Goal: Feedback & Contribution: Contribute content

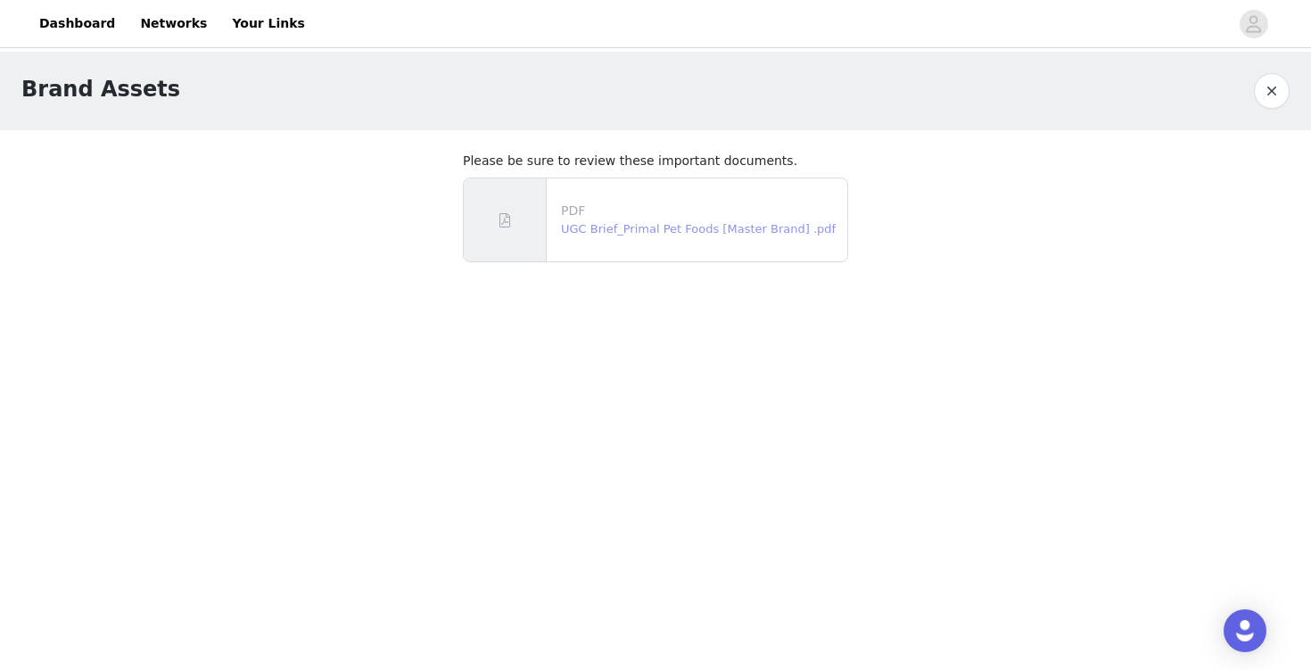
click at [712, 233] on link "UGC Brief_Primal Pet Foods [Master Brand] .pdf" at bounding box center [698, 228] width 275 height 13
click at [1278, 101] on button "button" at bounding box center [1272, 91] width 36 height 36
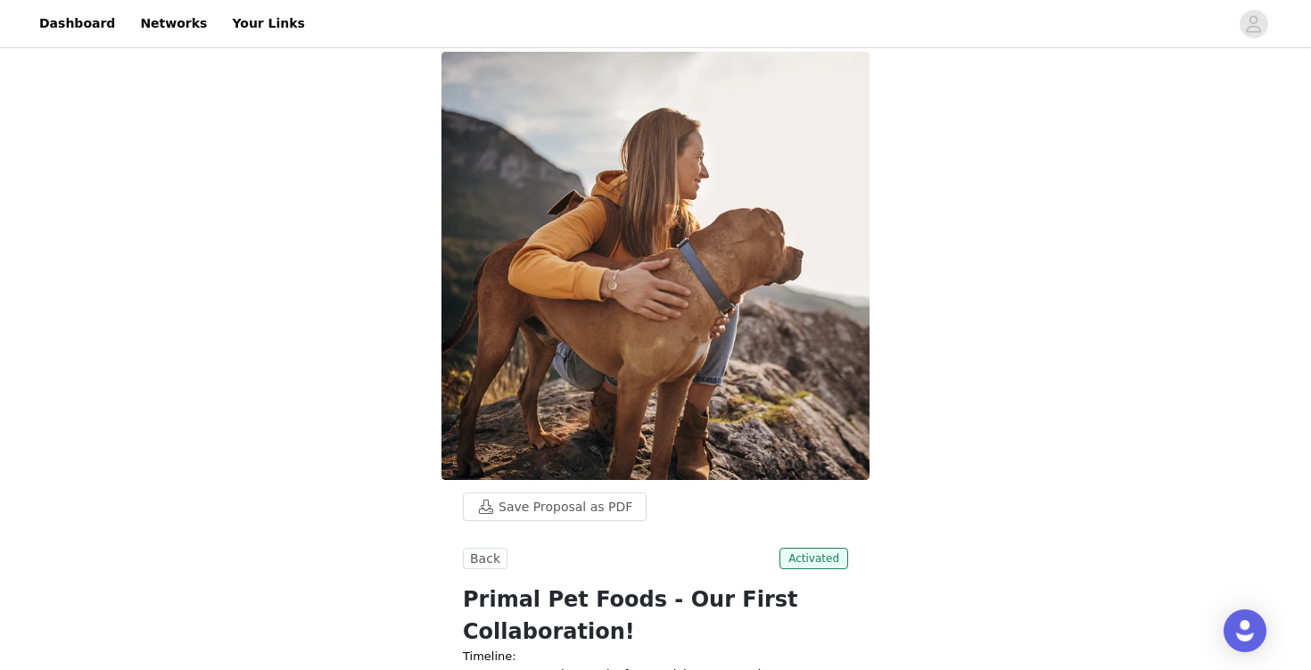
click at [79, 22] on link "Dashboard" at bounding box center [77, 24] width 97 height 40
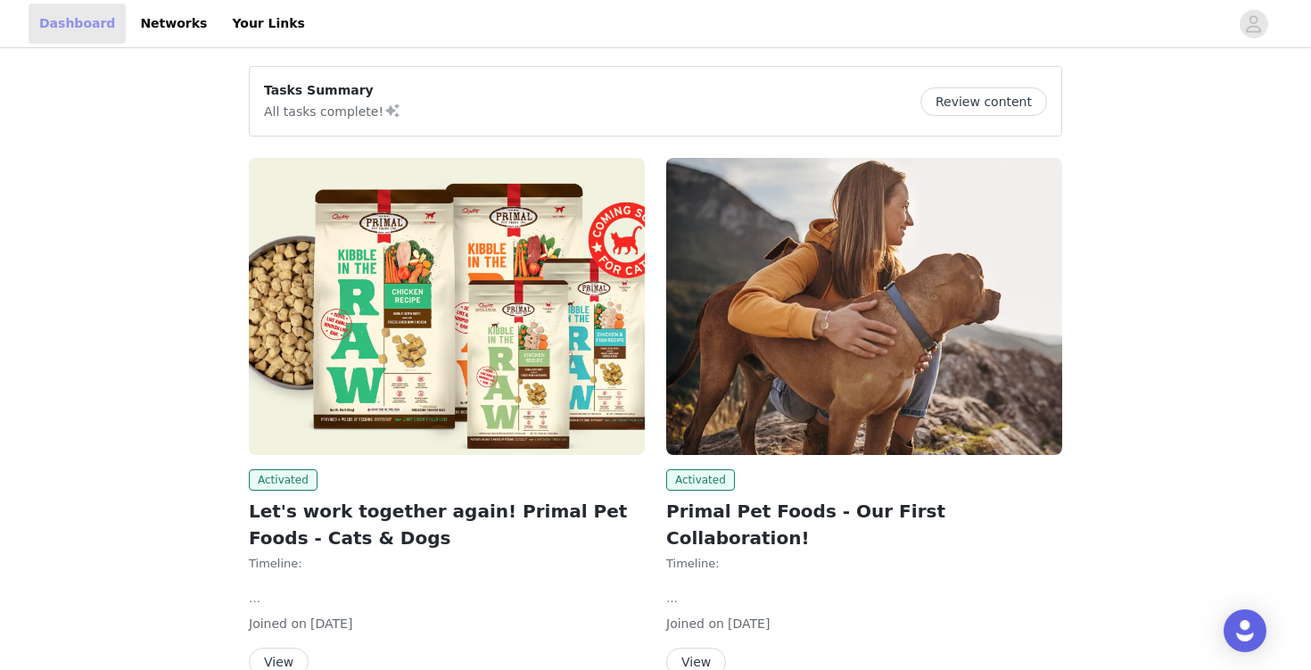
scroll to position [95, 0]
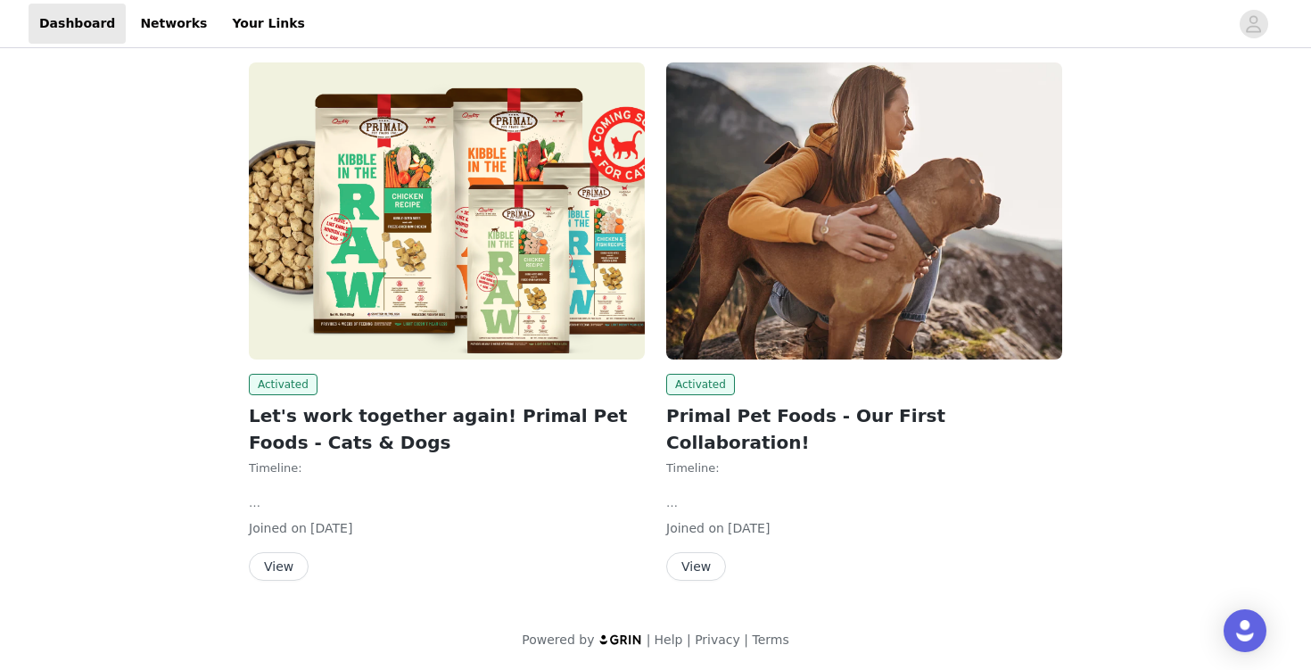
click at [483, 286] on img at bounding box center [447, 210] width 396 height 297
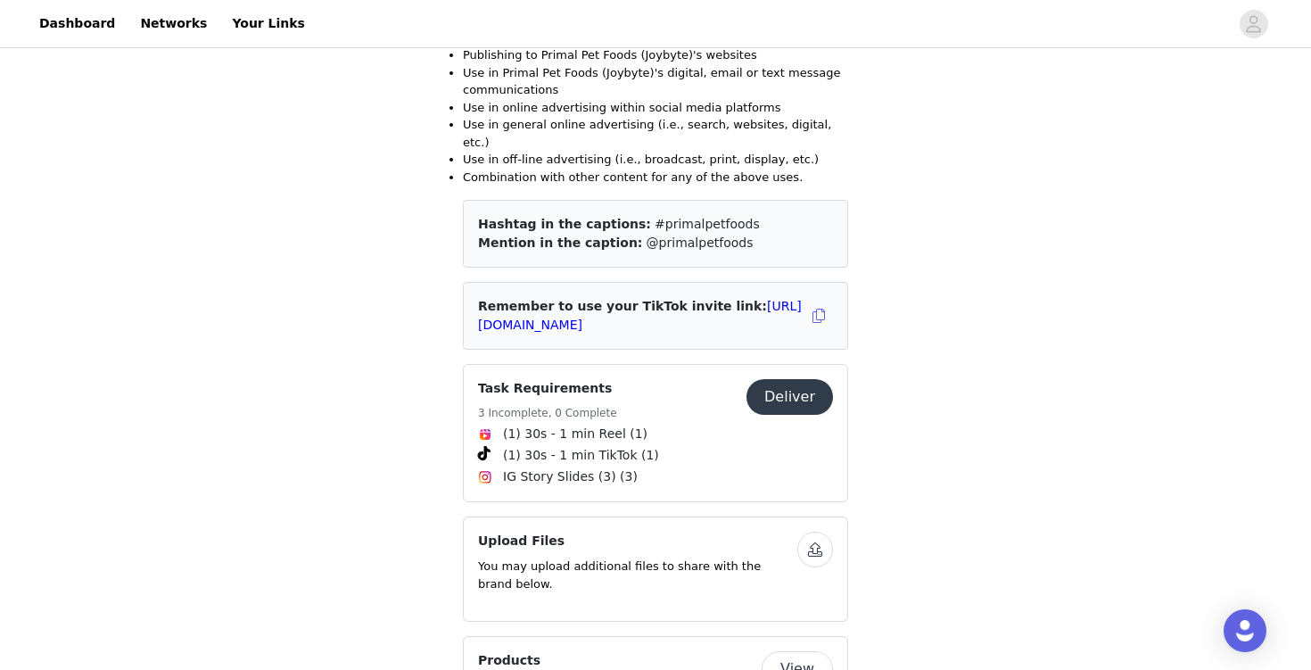
scroll to position [1108, 0]
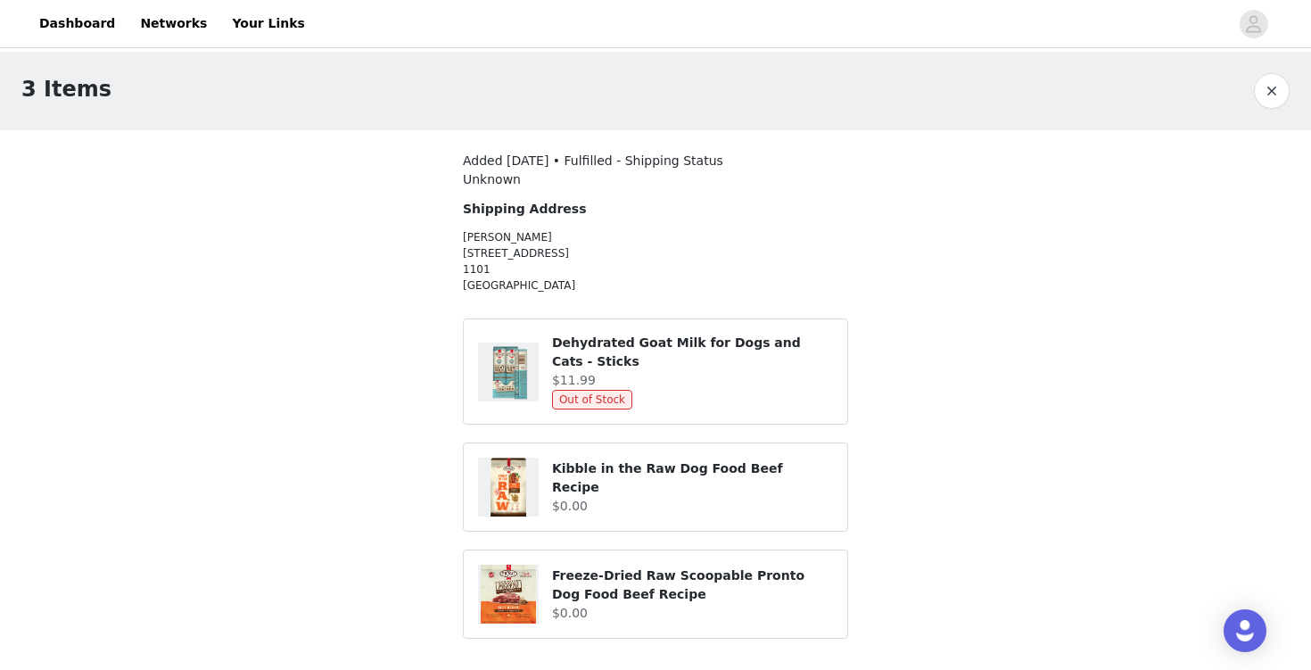
scroll to position [8, 0]
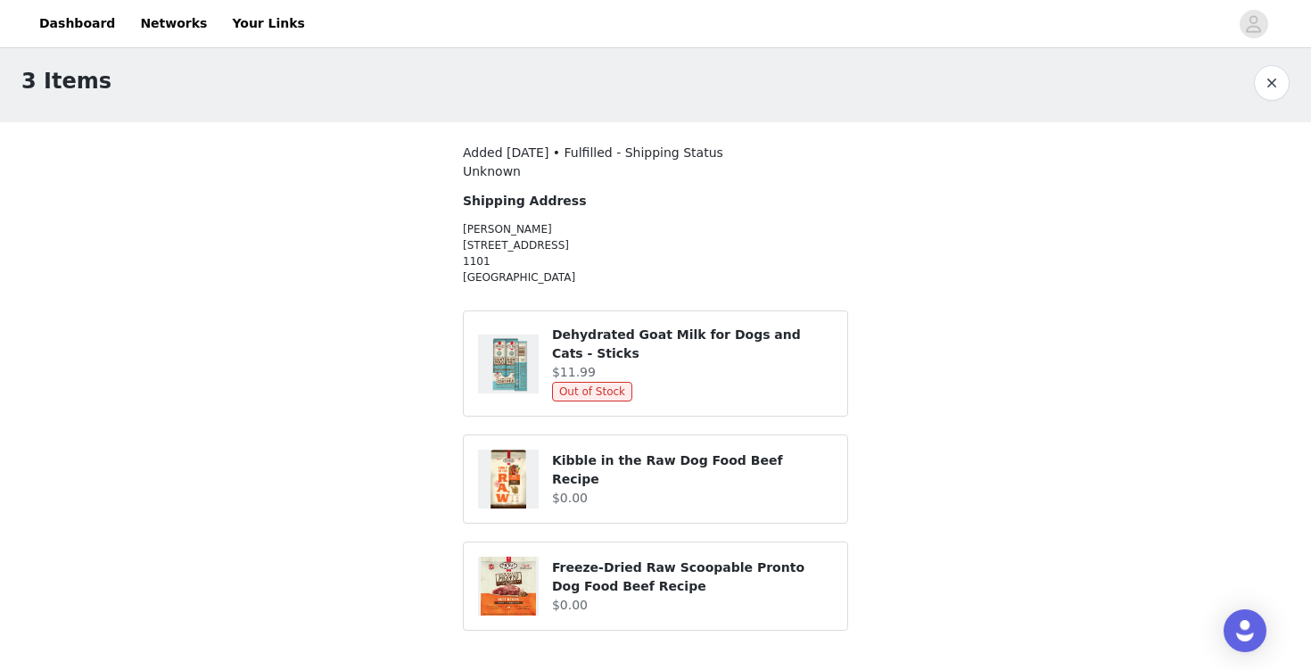
click at [1280, 87] on button "button" at bounding box center [1272, 83] width 36 height 36
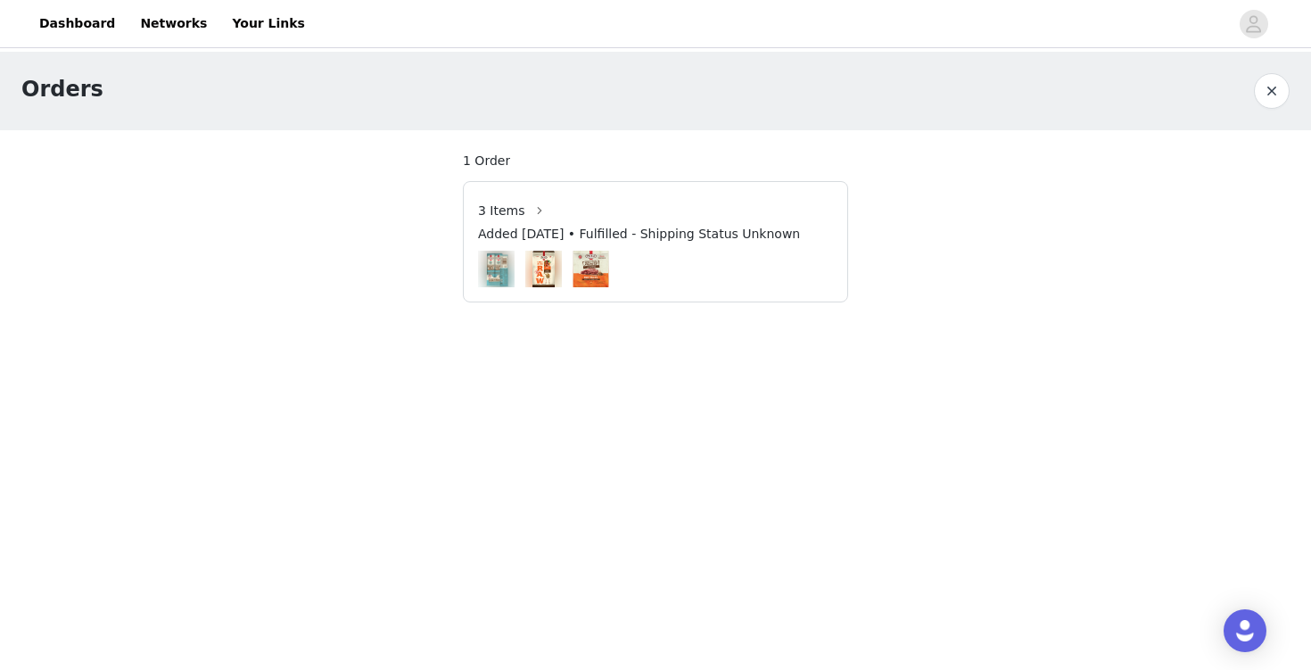
click at [1244, 92] on div "Orders" at bounding box center [637, 89] width 1233 height 32
click at [1269, 97] on button "button" at bounding box center [1272, 91] width 36 height 36
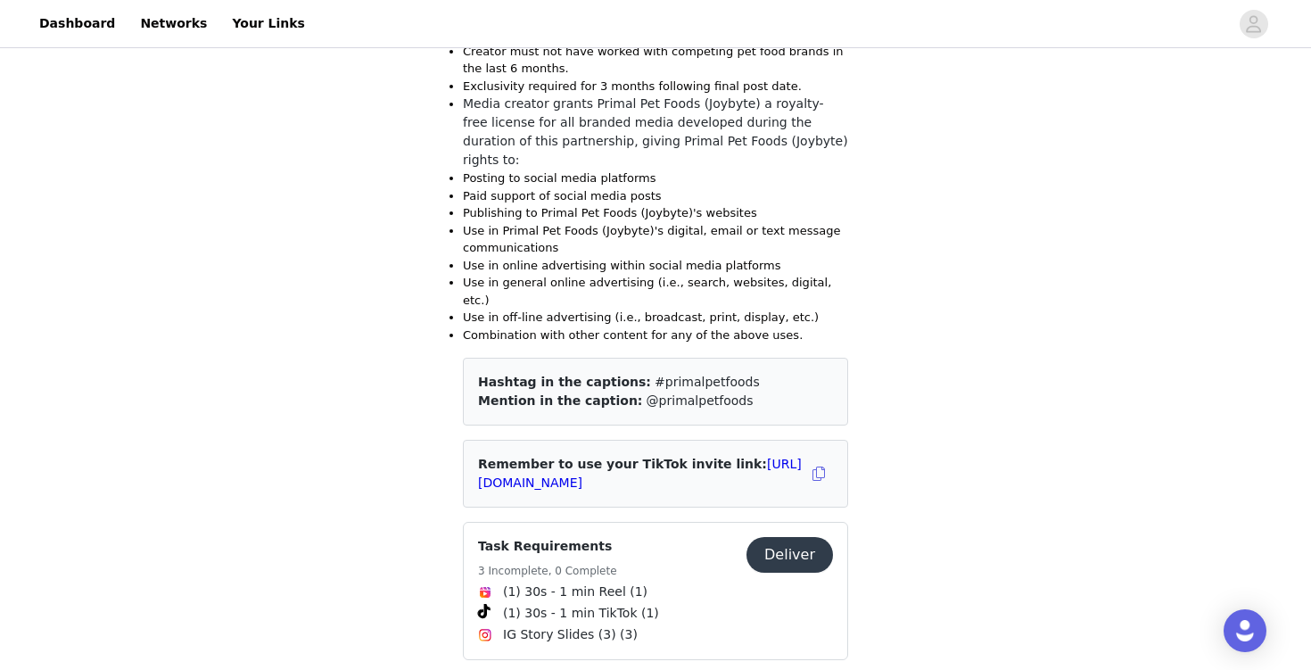
scroll to position [948, 0]
click at [626, 605] on span "(1) 30s - 1 min TikTok (1)" at bounding box center [581, 614] width 156 height 19
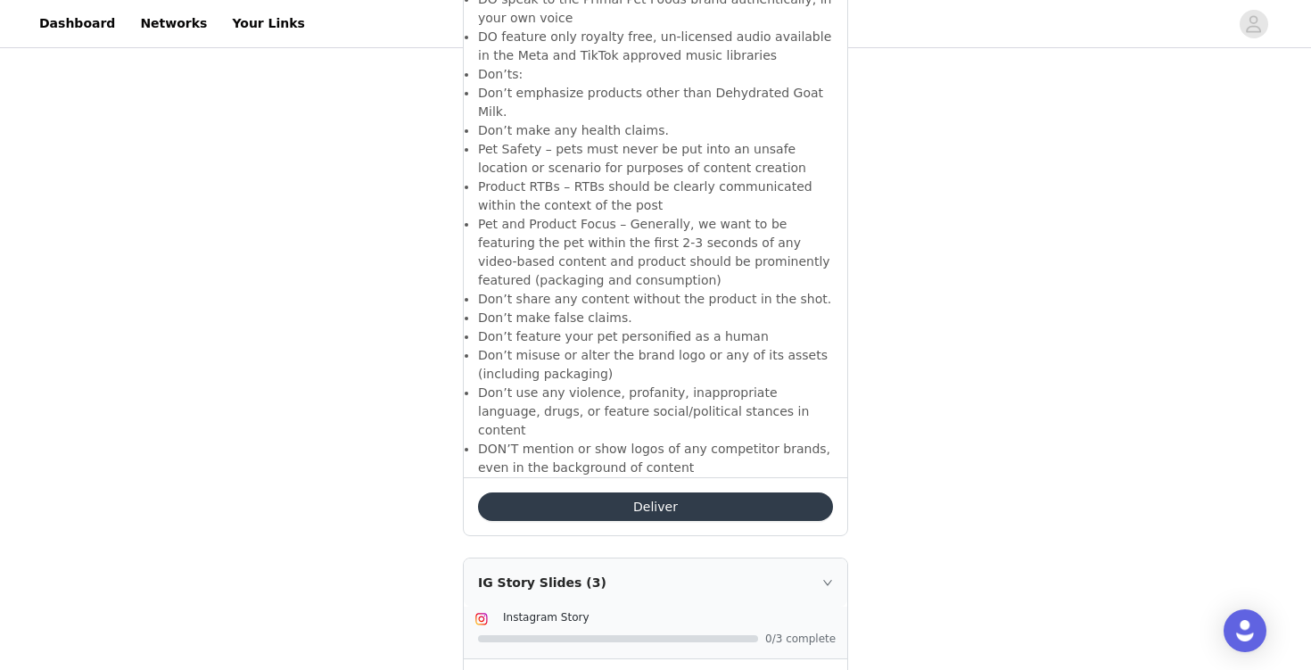
scroll to position [6902, 0]
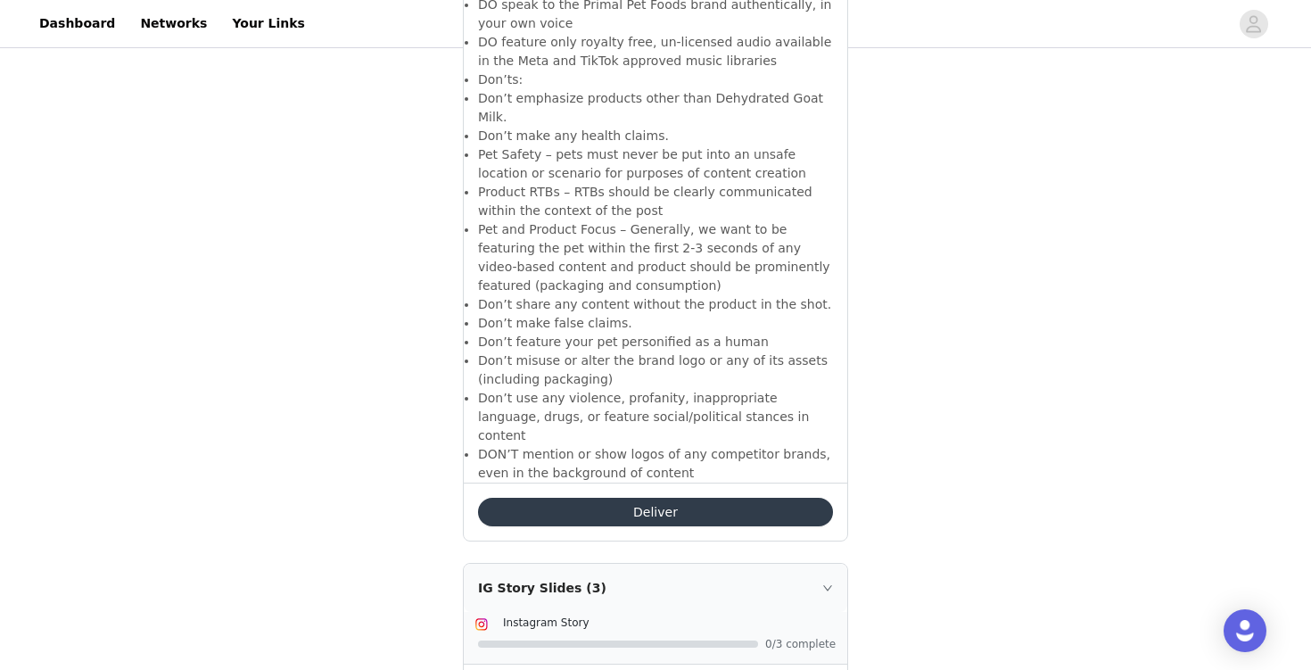
click at [630, 498] on button "Deliver" at bounding box center [655, 512] width 355 height 29
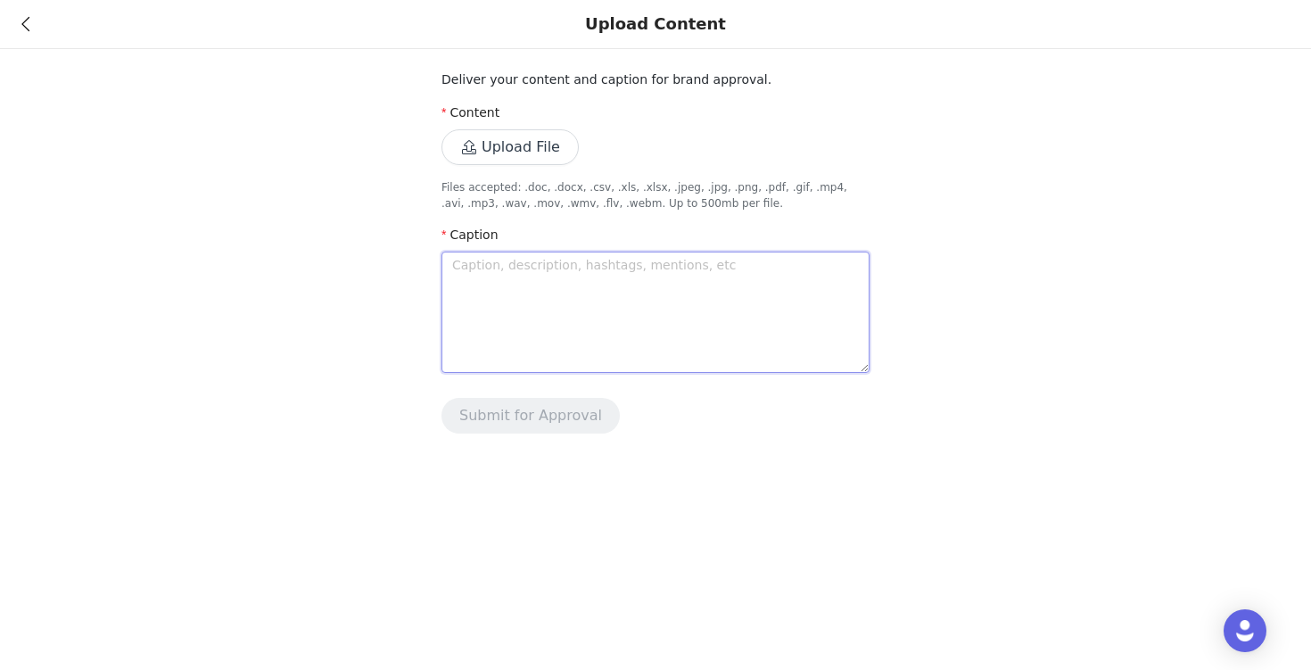
click at [499, 283] on textarea at bounding box center [656, 312] width 428 height 121
type textarea "W"
type textarea "We"
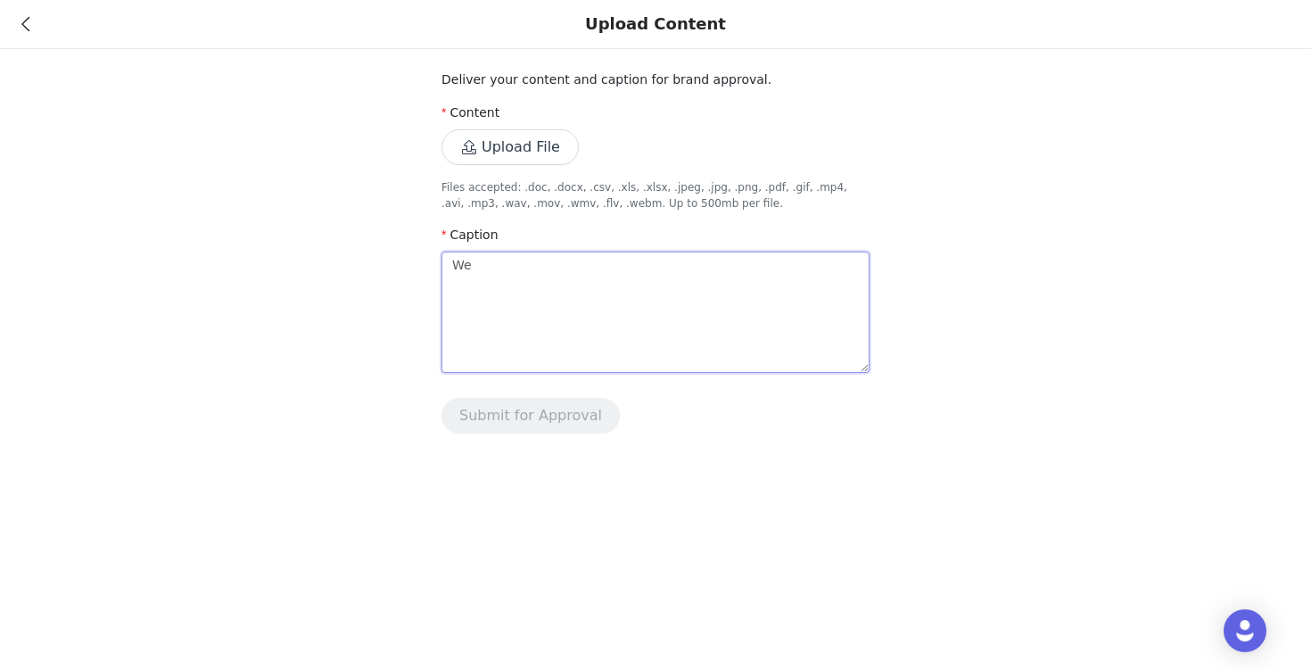
type textarea "W"
type textarea "H"
type textarea "Ha"
type textarea "Hap"
type textarea "Happ"
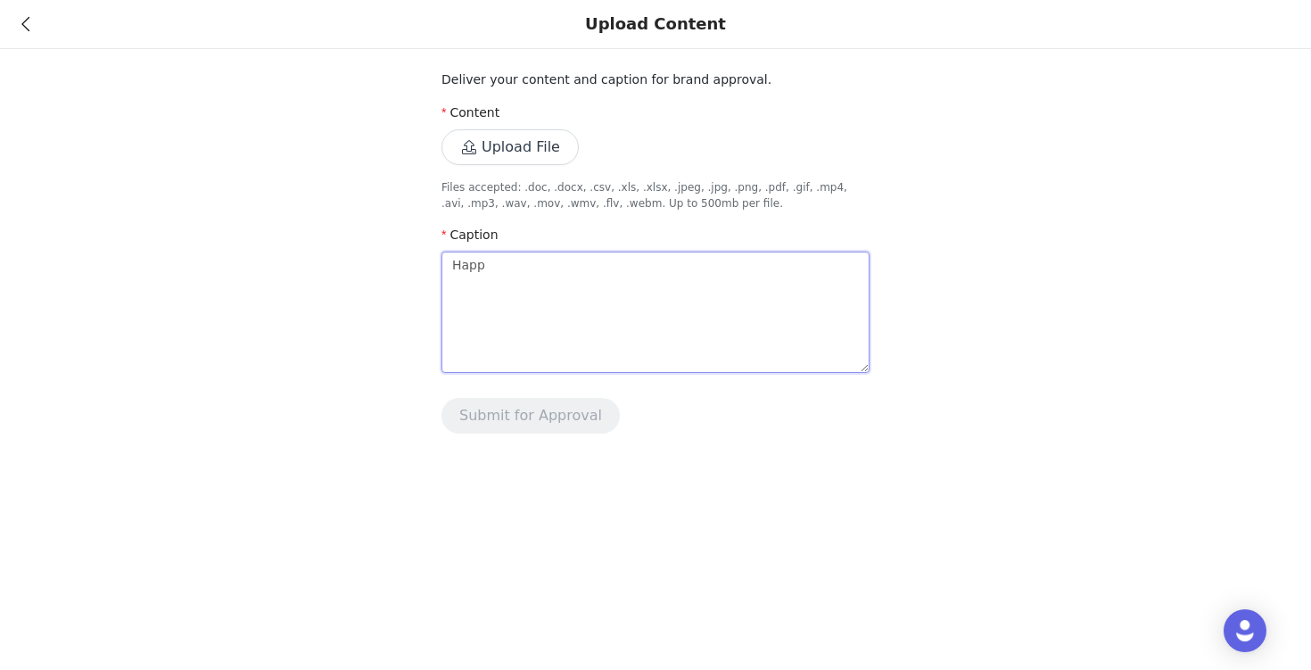
type textarea "Happi"
type textarea "Happie"
type textarea "Happier"
type textarea "Happier d"
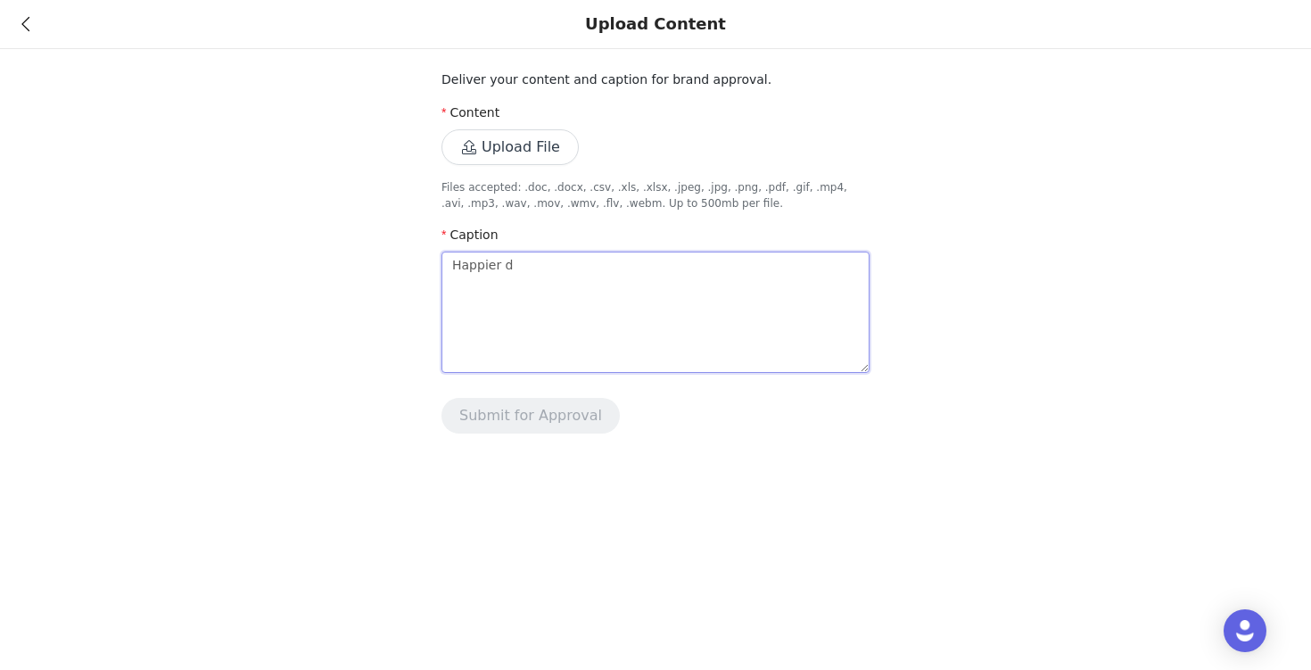
type textarea "Happier do"
type textarea "Happier dog"
click at [555, 277] on textarea "Happier dog" at bounding box center [656, 312] width 428 height 121
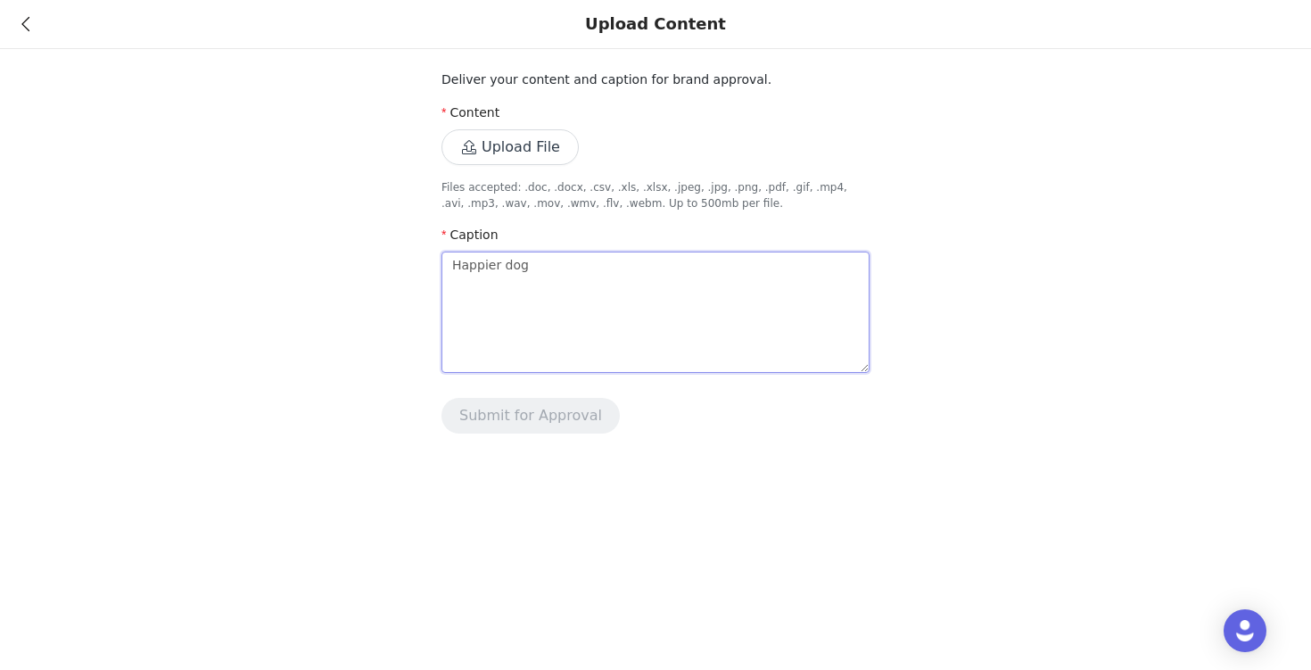
click at [555, 277] on textarea "Happier dog" at bounding box center [656, 312] width 428 height 121
click at [524, 169] on span "Upload File Files accepted: .doc, .docx, .csv, .xls, .xlsx, .jpeg, .jpg, .png, …" at bounding box center [656, 170] width 428 height 82
click at [524, 156] on button "Upload File" at bounding box center [510, 147] width 137 height 36
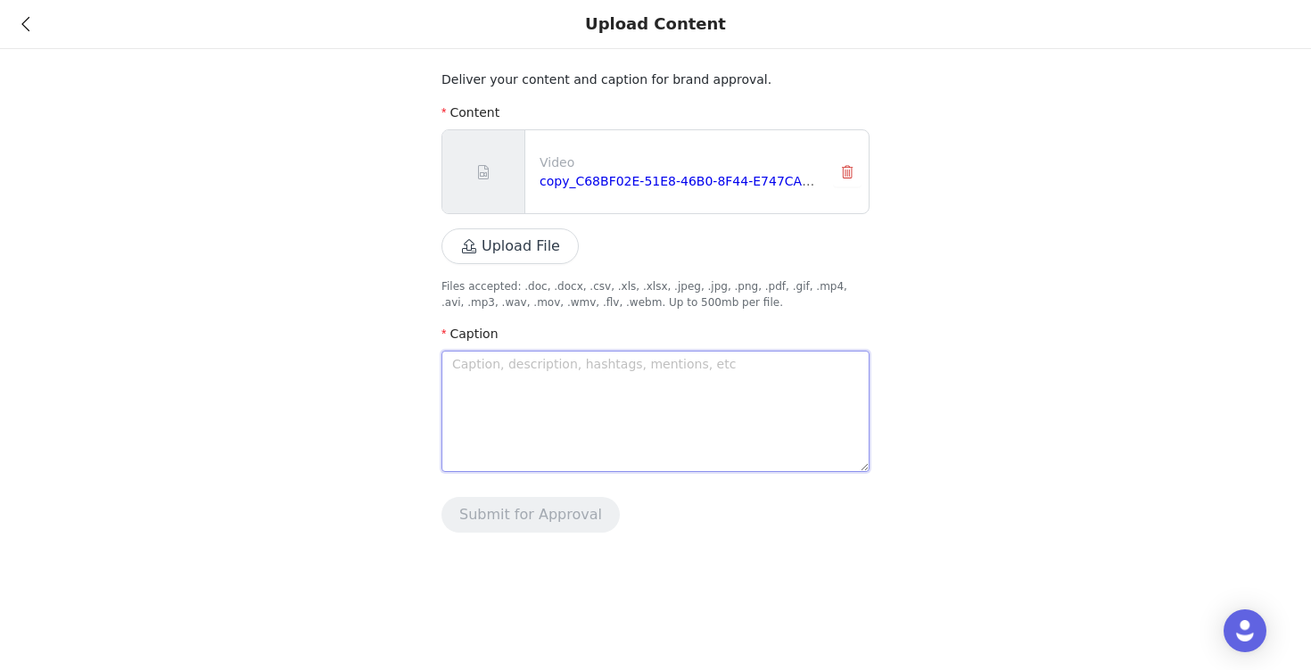
click at [584, 382] on textarea at bounding box center [656, 411] width 428 height 121
type textarea "S"
type textarea "Sh"
type textarea "Sho"
type textarea "Shop"
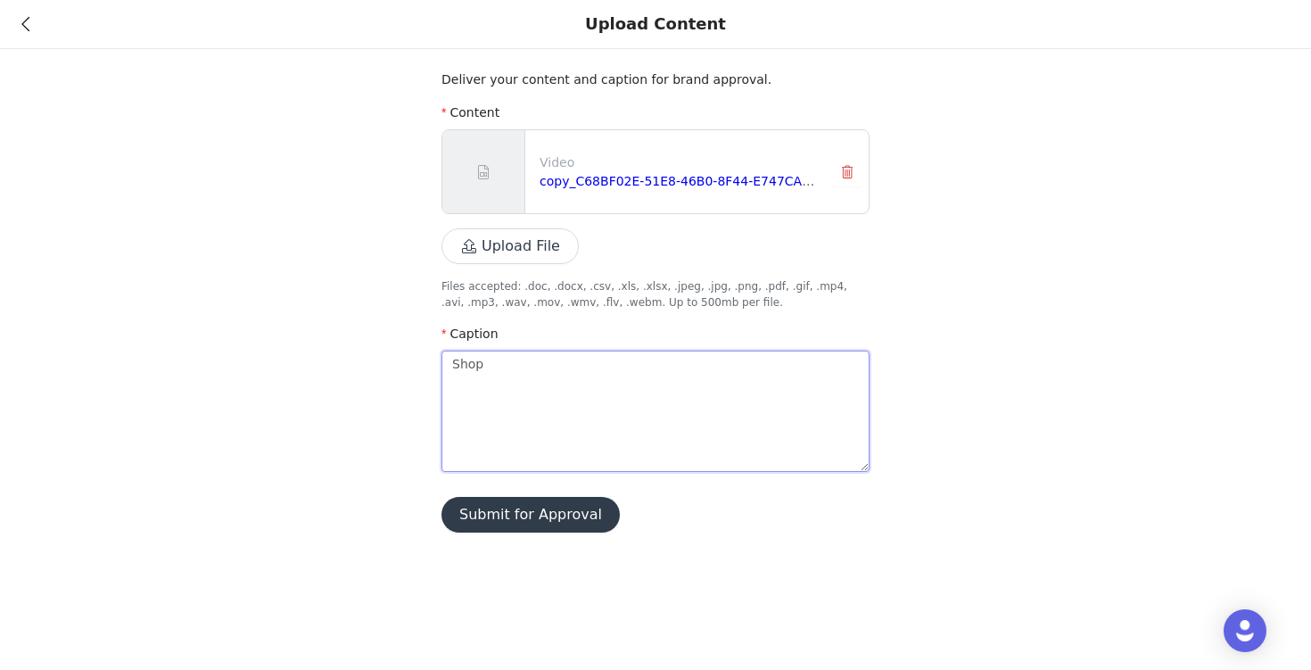
click at [509, 387] on textarea "Shop" at bounding box center [656, 411] width 428 height 121
type textarea "G"
type textarea "Gi"
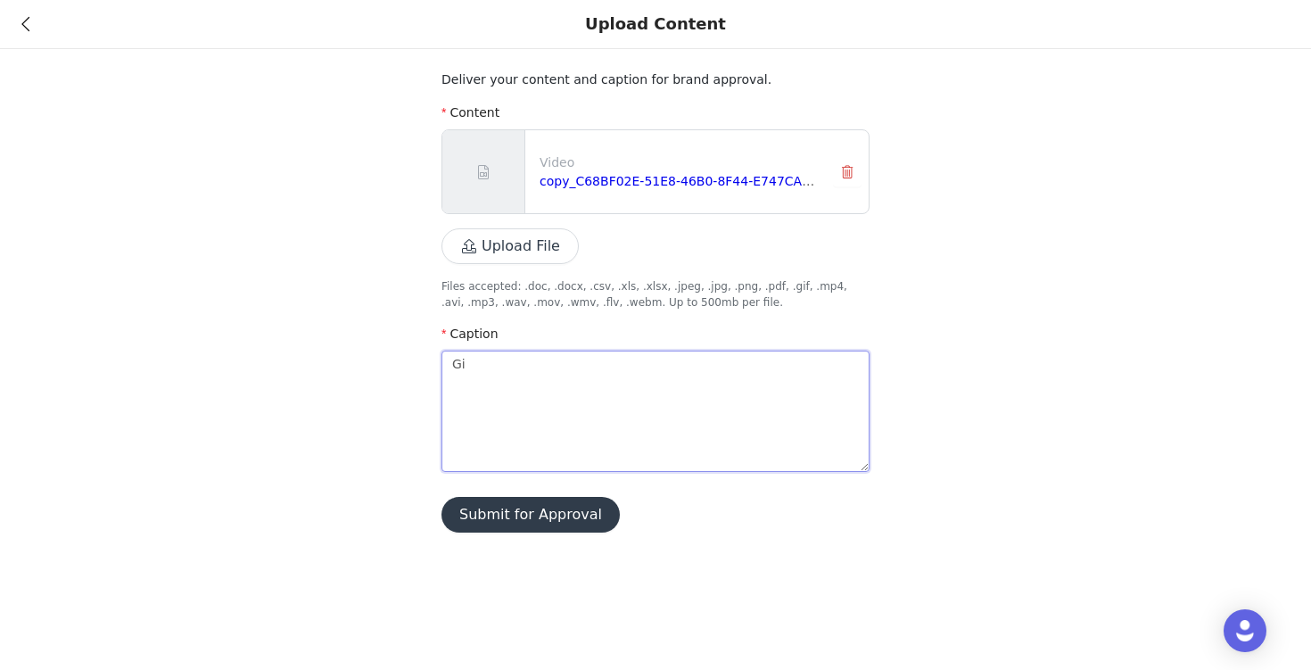
type textarea "Giv"
type textarea "Give"
type textarea "Give y"
type textarea "Give yo"
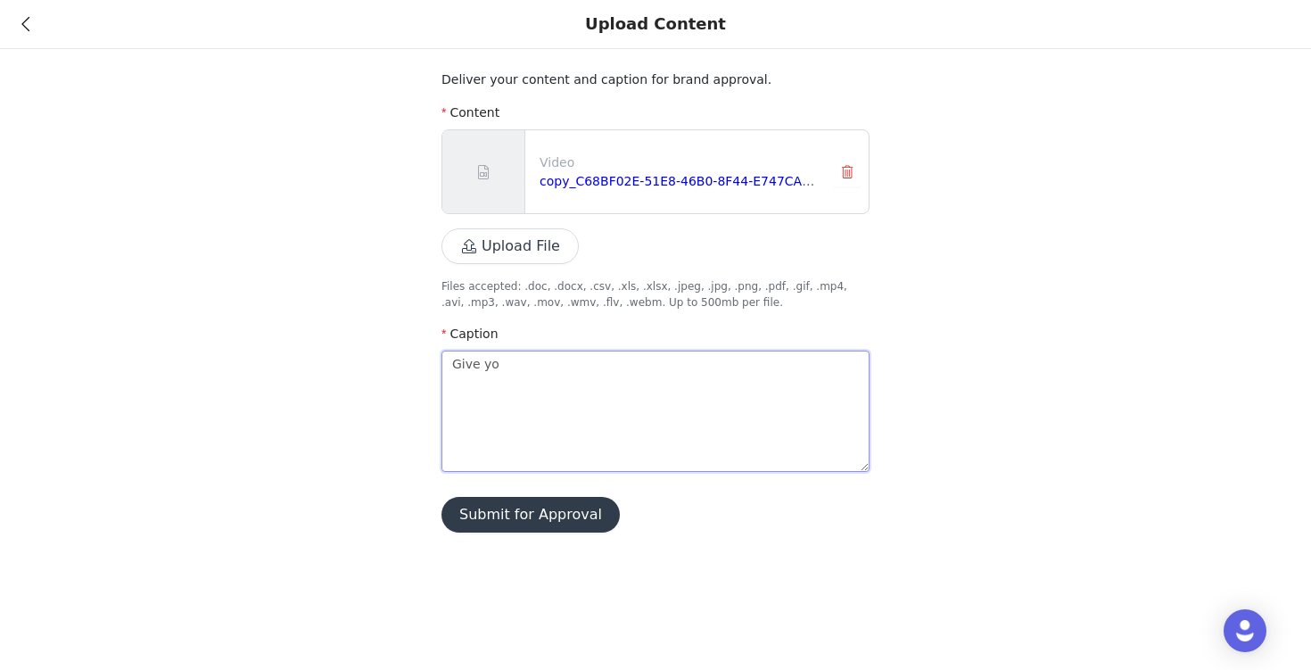
type textarea "Give you"
type textarea "Give your"
type textarea "Give your p"
type textarea "Give your pe"
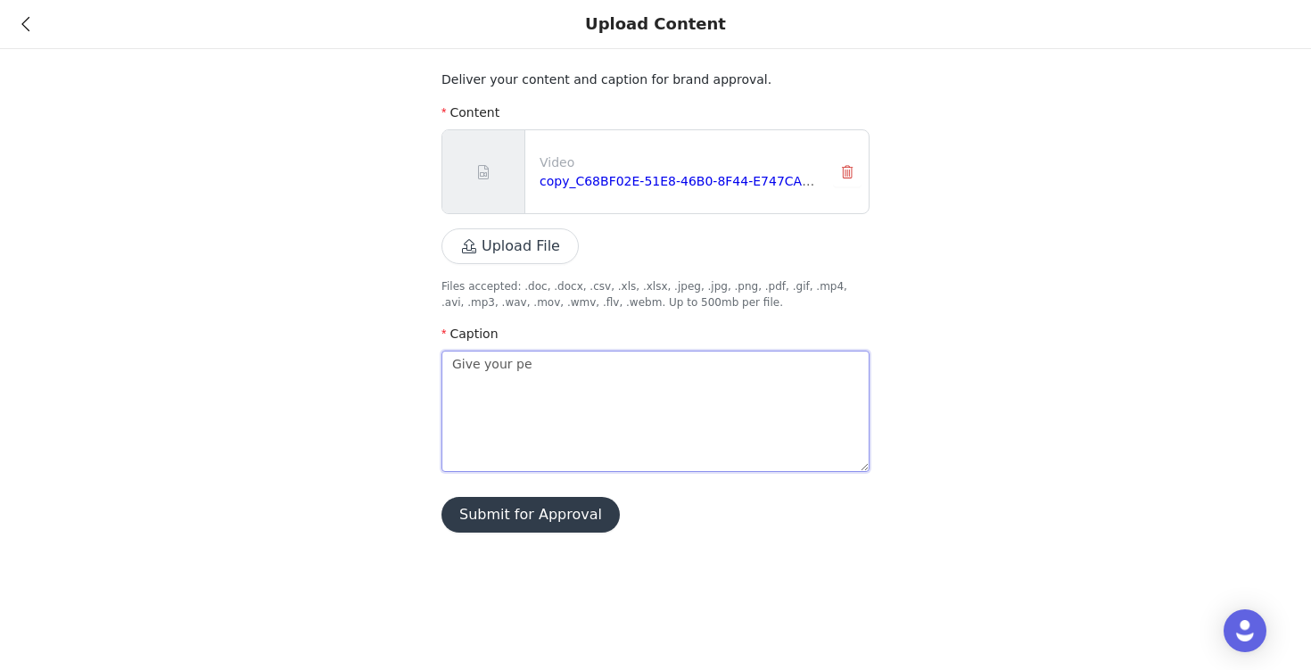
type textarea "Give your pet"
type textarea "Give your pets"
type textarea "Give your pets t"
type textarea "Give your pets th"
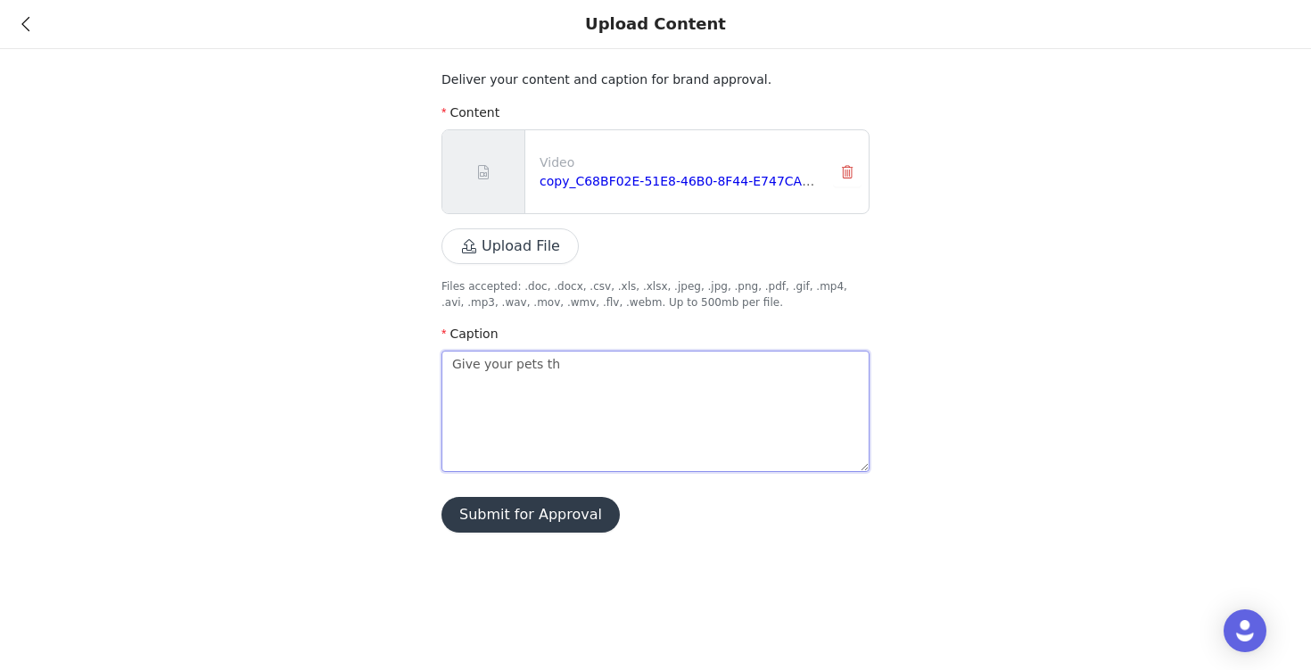
type textarea "Give your pets the"
type textarea "Give your pets the f"
type textarea "Give your pets the fo"
type textarea "Give your pets the foo"
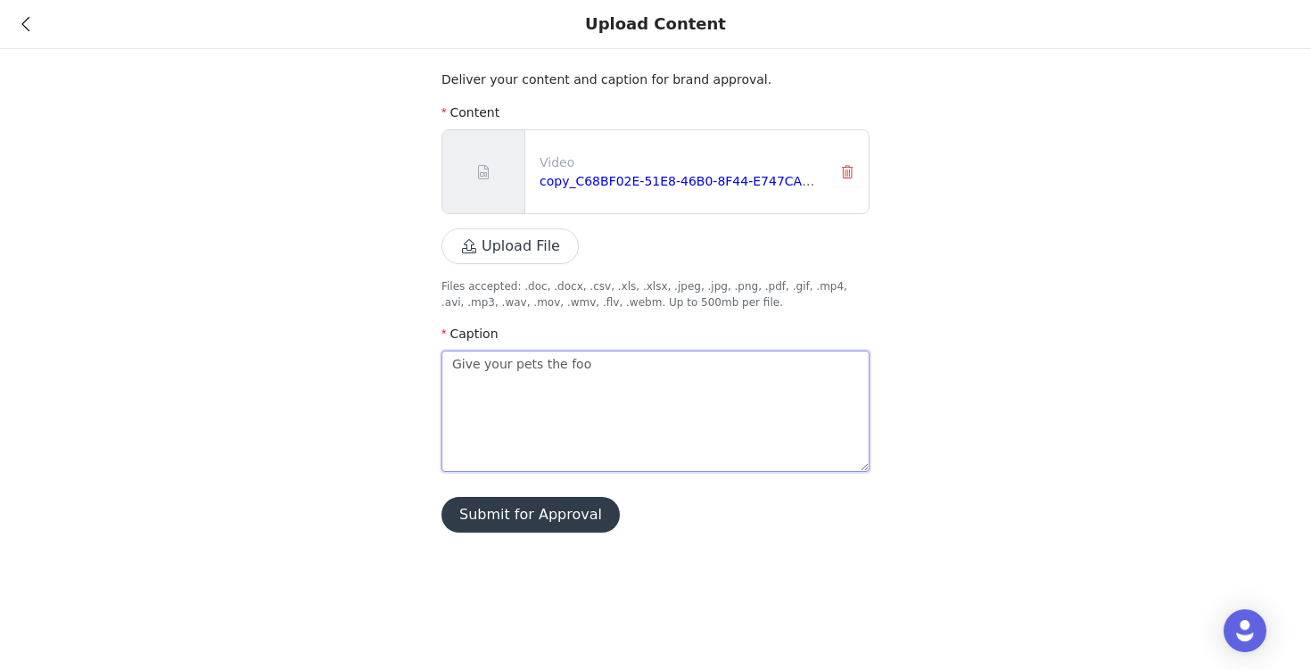
type textarea "Give your pets the food"
type textarea "Give your pets the food t"
type textarea "Give your pets the food th"
type textarea "Give your pets the food the"
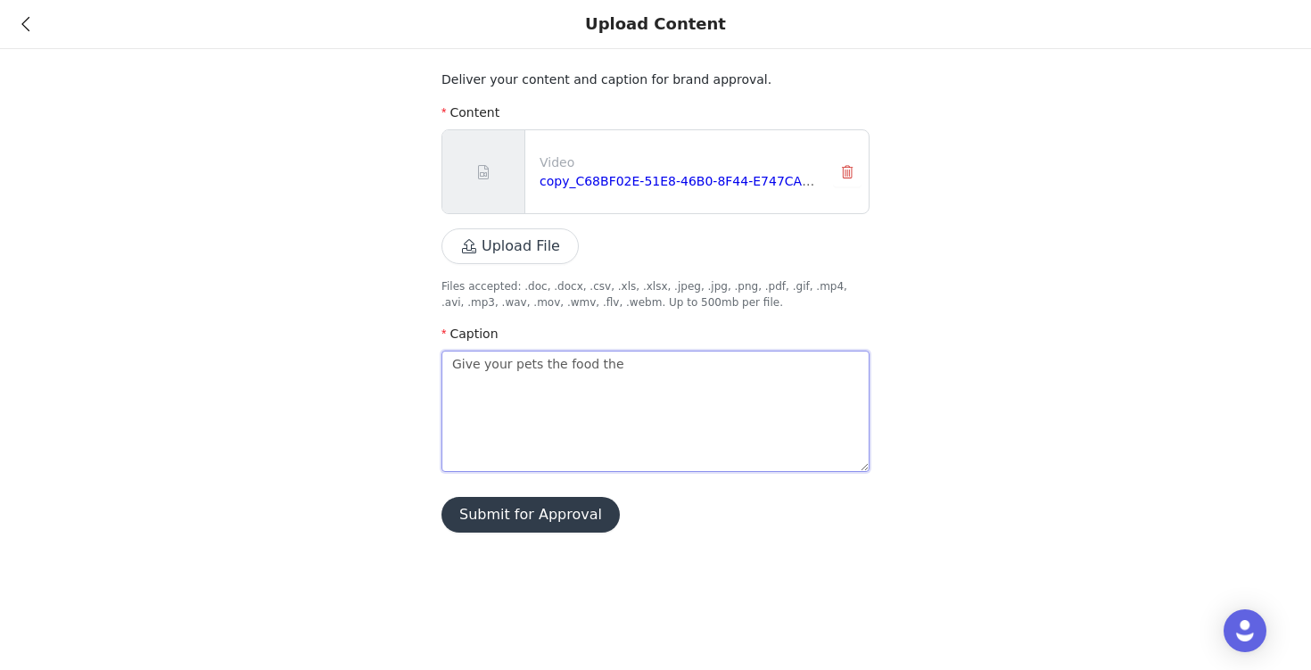
type textarea "Give your pets the food they"
click at [533, 351] on textarea "Give your pets the food they" at bounding box center [656, 411] width 428 height 121
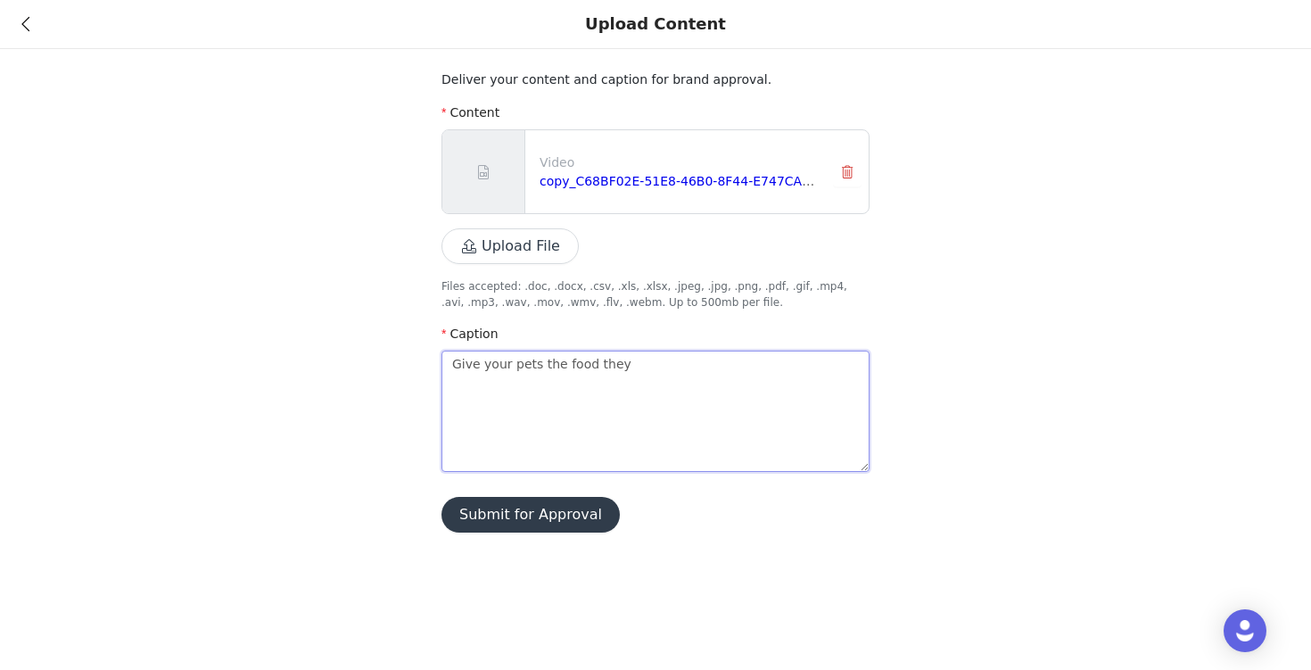
type textarea "K"
type textarea "Ke"
type textarea "Kee"
type textarea "Keep"
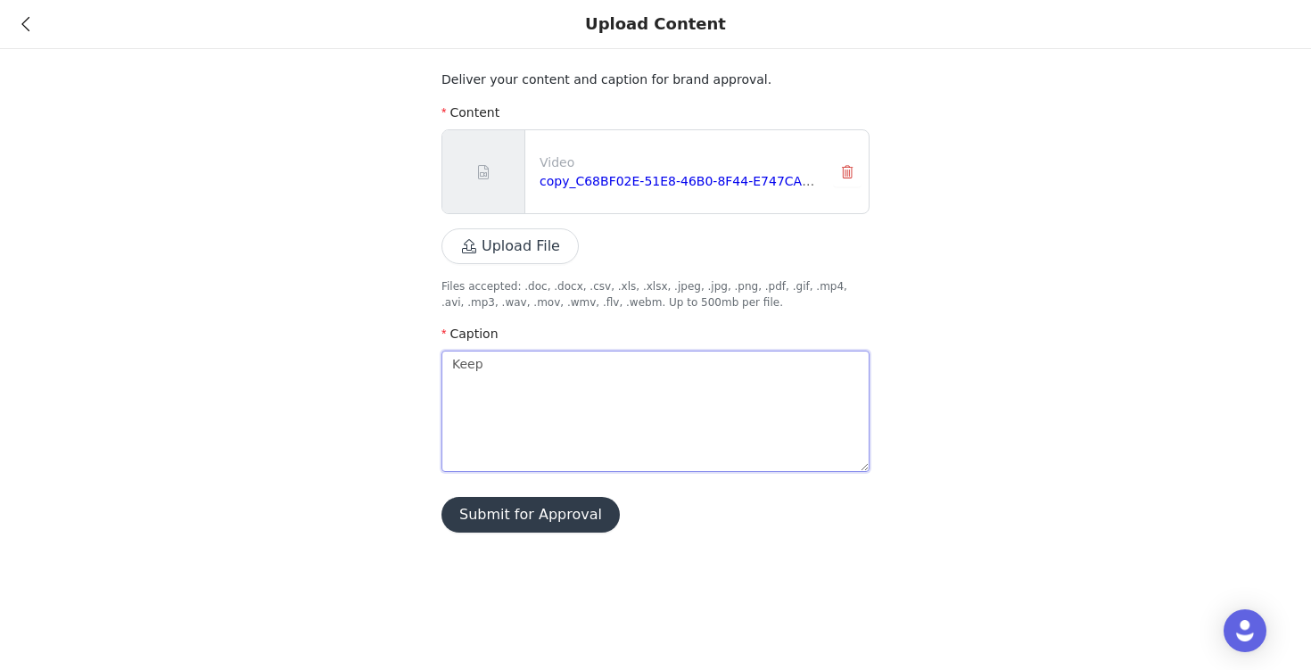
type textarea "Keepi"
type textarea "Keepin"
type textarea "Keeping"
type textarea "Keeping m"
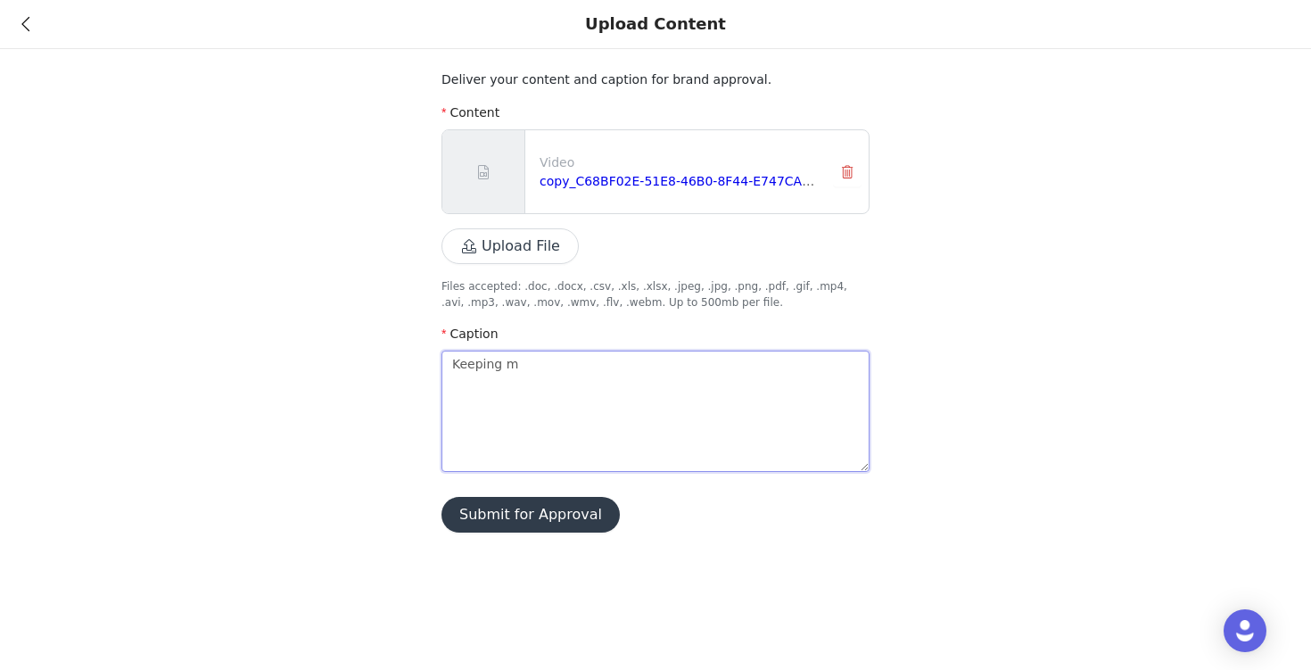
type textarea "Keeping my"
type textarea "Keeping my d"
type textarea "Keeping my do"
type textarea "Keeping my dog"
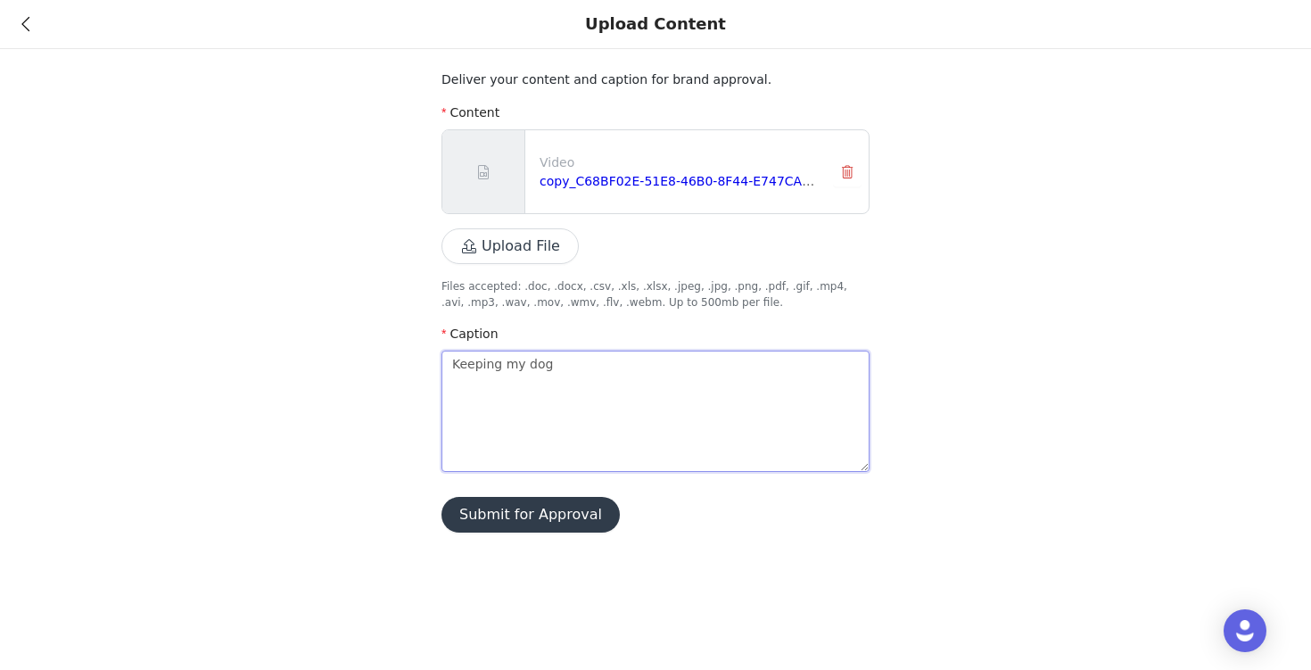
type textarea "Keeping my dogs"
type textarea "Keeping my dogs i"
type textarea "Keeping my dogs in"
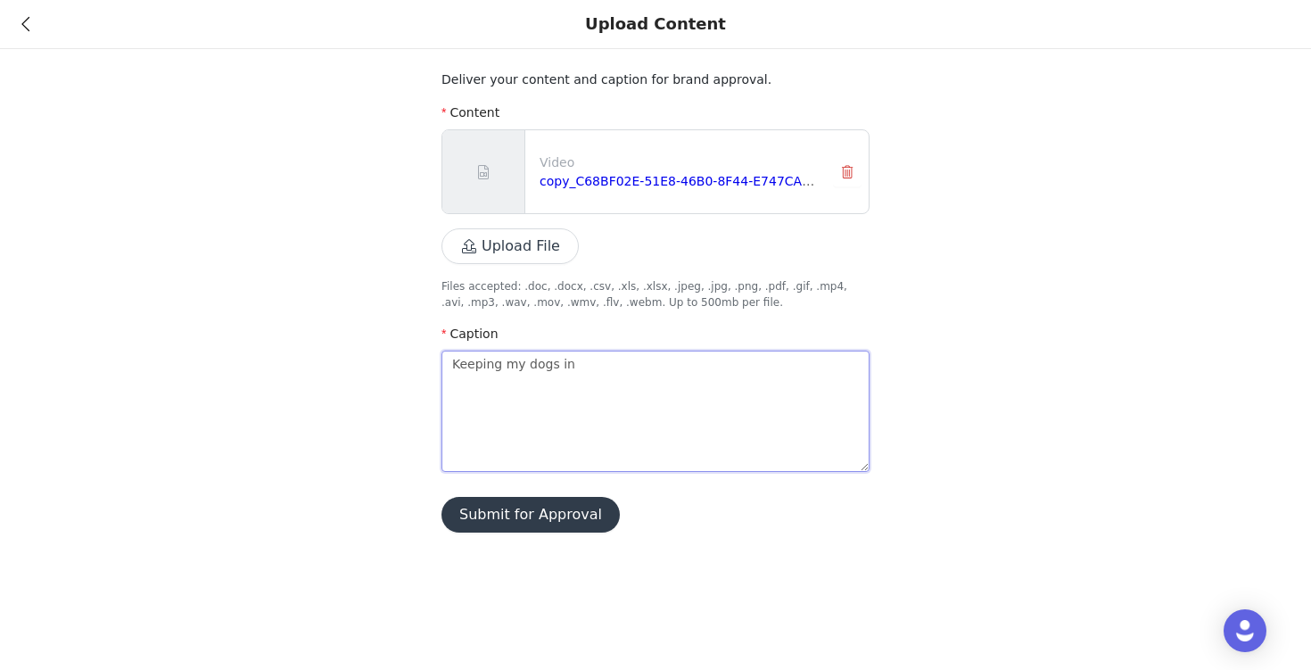
type textarea "Keeping my dogs in t"
type textarea "Keeping my dogs in th"
type textarea "Keeping my dogs in the"
type textarea "Keeping my dogs in thei"
type textarea "Keeping my dogs in their"
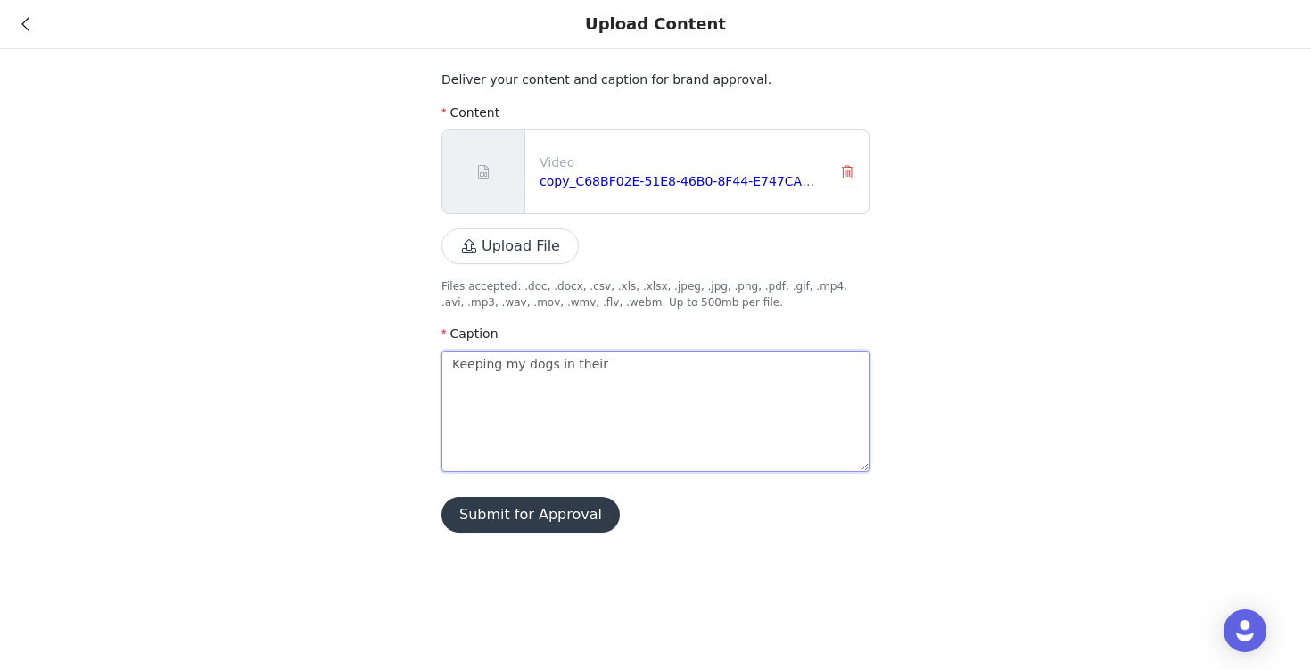
type textarea "Keeping my dogs in their"
type textarea "Keeping my dogs in their p"
type textarea "Keeping my dogs in their pr"
type textarea "Keeping my dogs in their pri"
type textarea "Keeping my dogs in their prim"
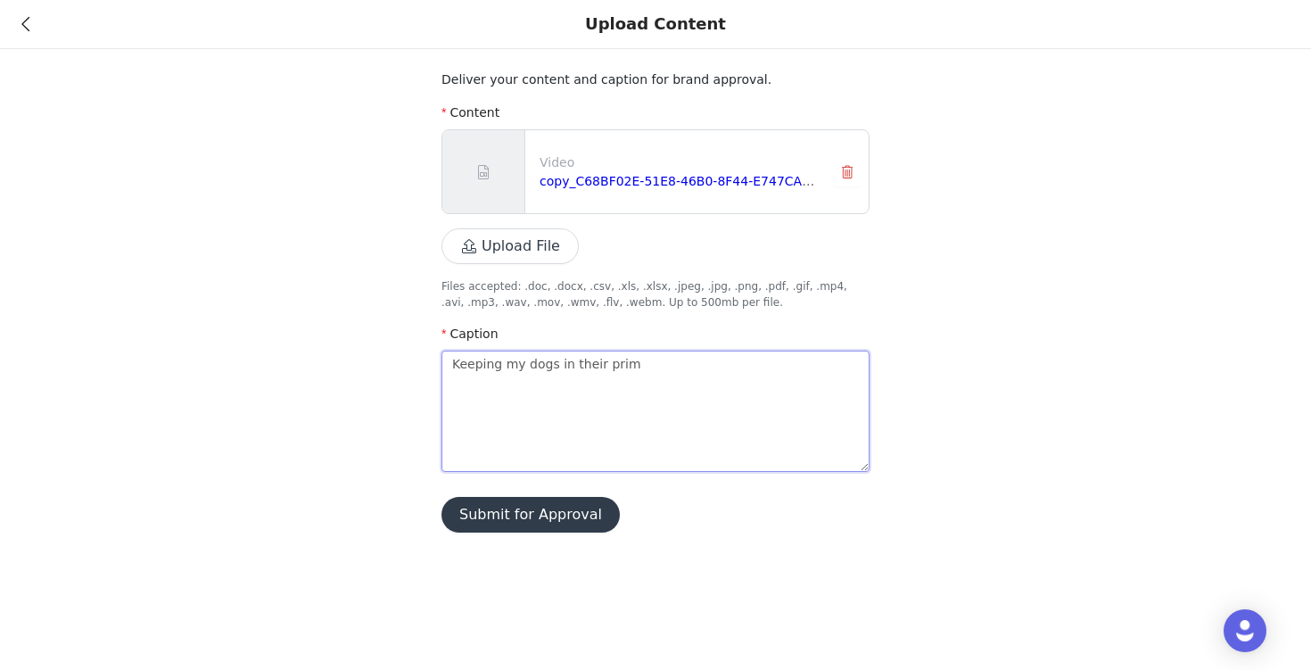
type textarea "Keeping my dogs in their prime"
type textarea "Keeping my dogs in their prime i"
type textarea "Keeping my dogs in their prime is"
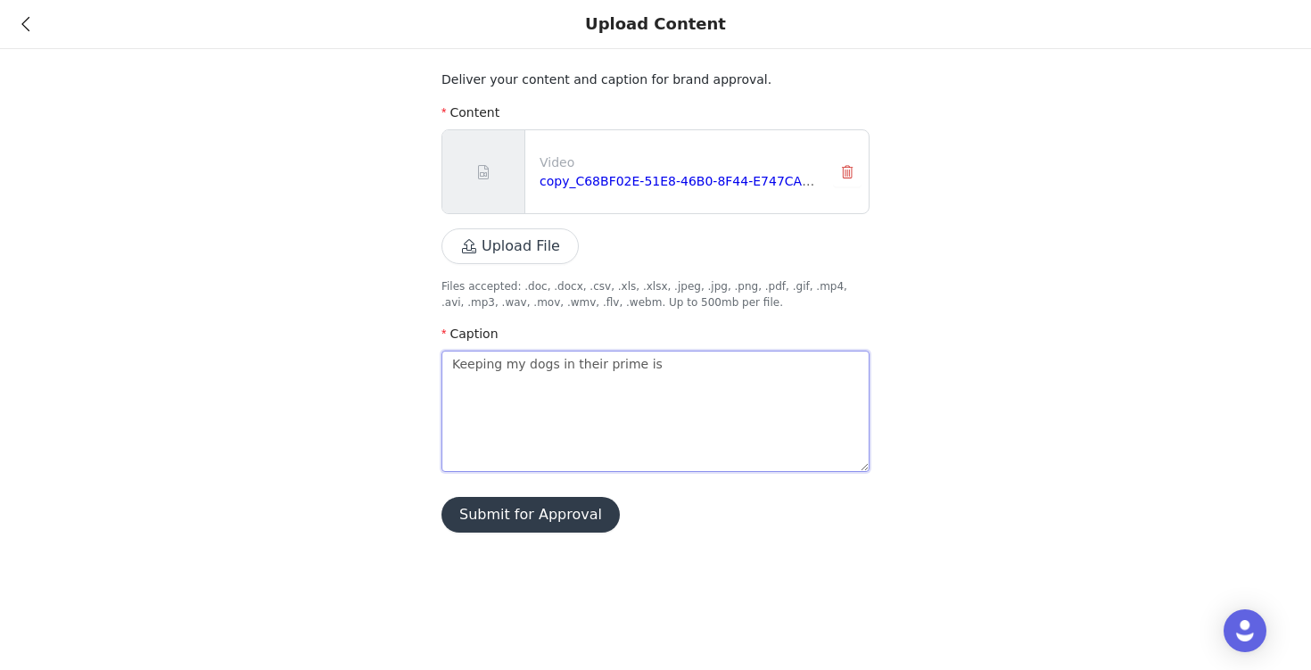
type textarea "Keeping my dogs in their prime is o"
type textarea "Keeping my dogs in their prime is on"
type textarea "Keeping my dogs in their prime is one"
type textarea "Keeping my dogs in their prime is one o"
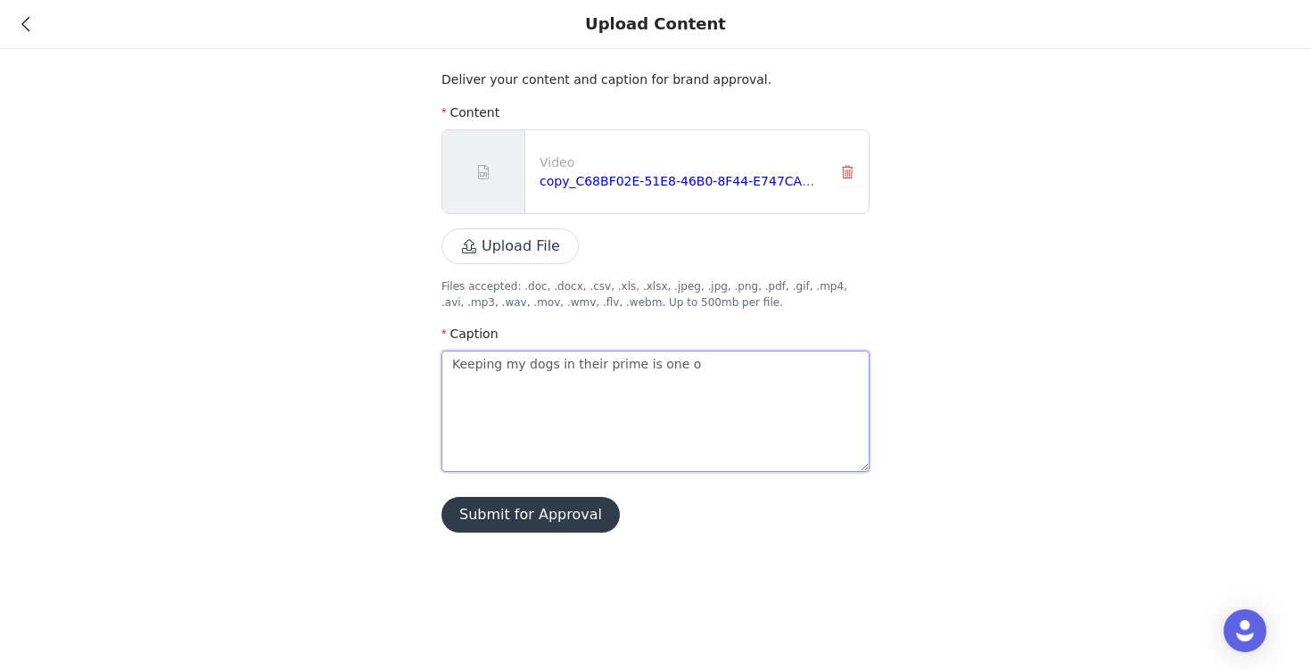
type textarea "Keeping my dogs in their prime is one of"
click at [583, 360] on textarea "Keeping my dogs in their prime is one of" at bounding box center [656, 411] width 428 height 121
type textarea "K"
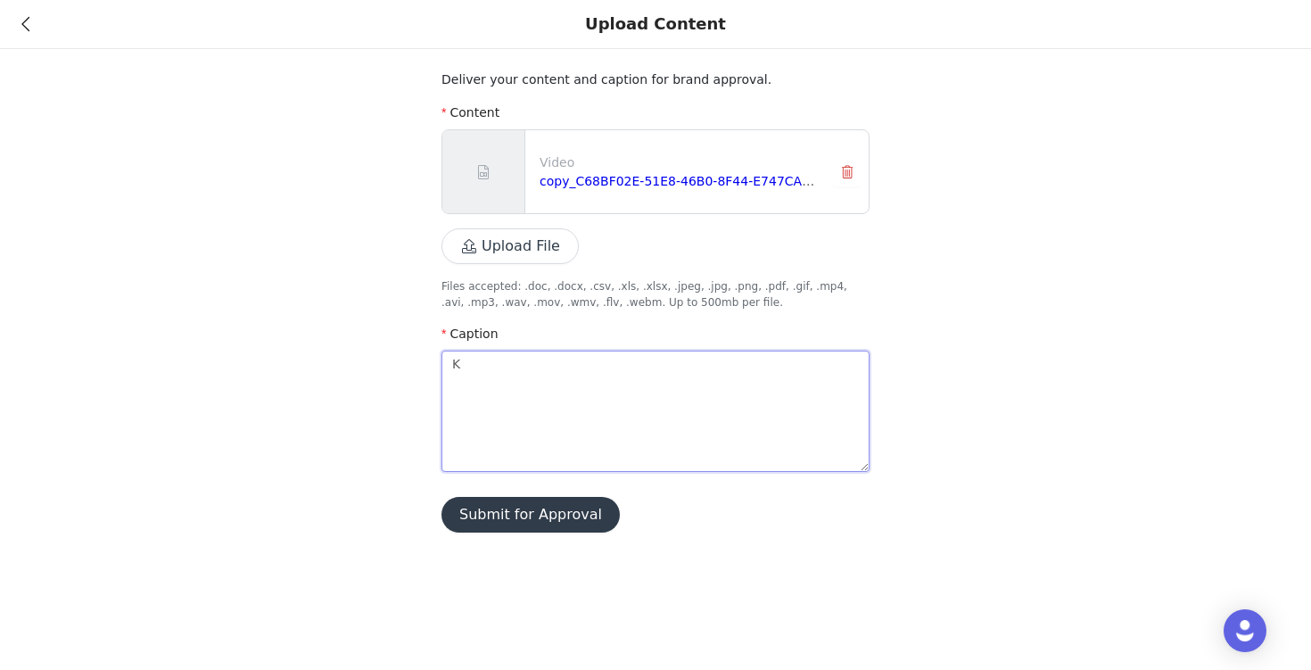
type textarea "Ke"
type textarea "Kee"
type textarea "Keep"
type textarea "Keepi"
click at [664, 363] on textarea "Keeping my dogs happy and healthy with @primalpetfoods" at bounding box center [656, 411] width 428 height 121
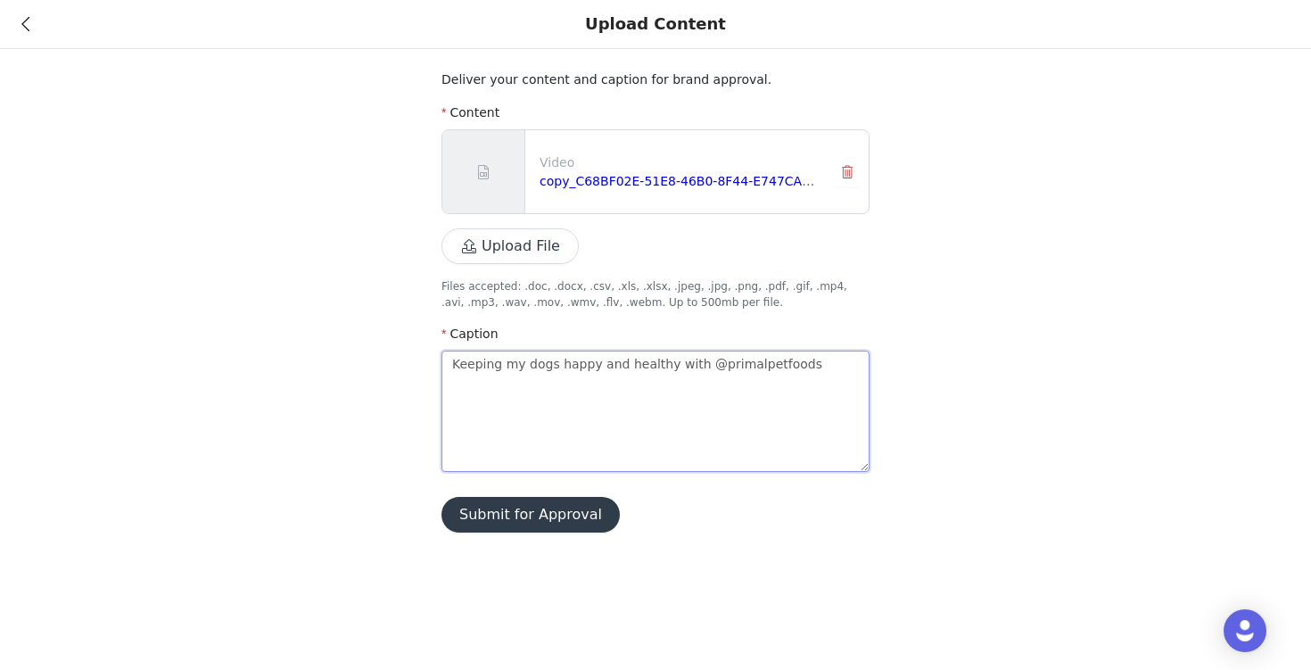
click at [798, 365] on textarea "Keeping my dogs happy and healthy with @primalpetfoods" at bounding box center [656, 411] width 428 height 121
click at [688, 365] on textarea "Keeping my dogs happy and healthy with @primalpetfoods" at bounding box center [656, 411] width 428 height 121
drag, startPoint x: 701, startPoint y: 368, endPoint x: 430, endPoint y: 376, distance: 271.3
click at [430, 376] on div "Deliver your content and caption for brand approval. Content Video copy_C68BF02…" at bounding box center [655, 277] width 1311 height 554
click at [508, 368] on textarea "Keeping my dogs happy and healthy with o @primalpetfoods" at bounding box center [656, 411] width 428 height 121
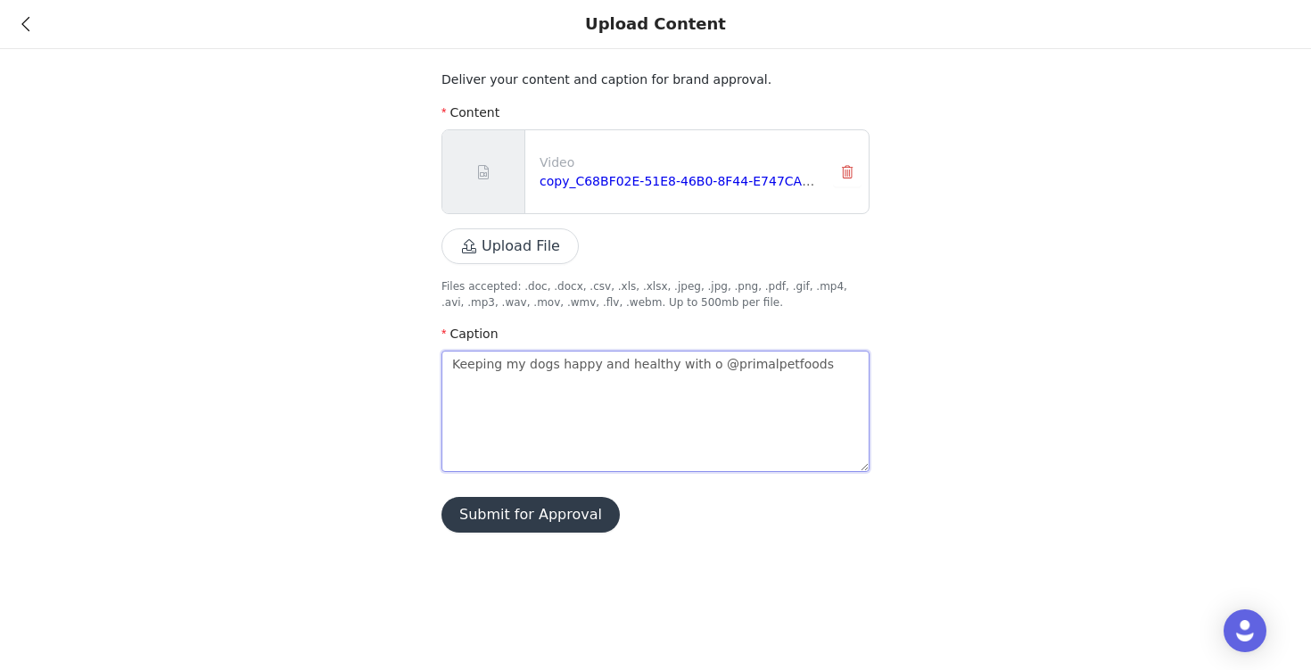
click at [508, 368] on textarea "Keeping my dogs happy and healthy with o @primalpetfoods" at bounding box center [656, 411] width 428 height 121
drag, startPoint x: 668, startPoint y: 366, endPoint x: 703, endPoint y: 368, distance: 34.9
click at [703, 368] on textarea "Keeping two dogs happy and healthy with o @primalpetfoods" at bounding box center [656, 411] width 428 height 121
click at [847, 385] on textarea "Keeping two dogs happy and healthy is easy with @primalpetfoods" at bounding box center [656, 411] width 428 height 121
drag, startPoint x: 745, startPoint y: 426, endPoint x: 396, endPoint y: 302, distance: 370.2
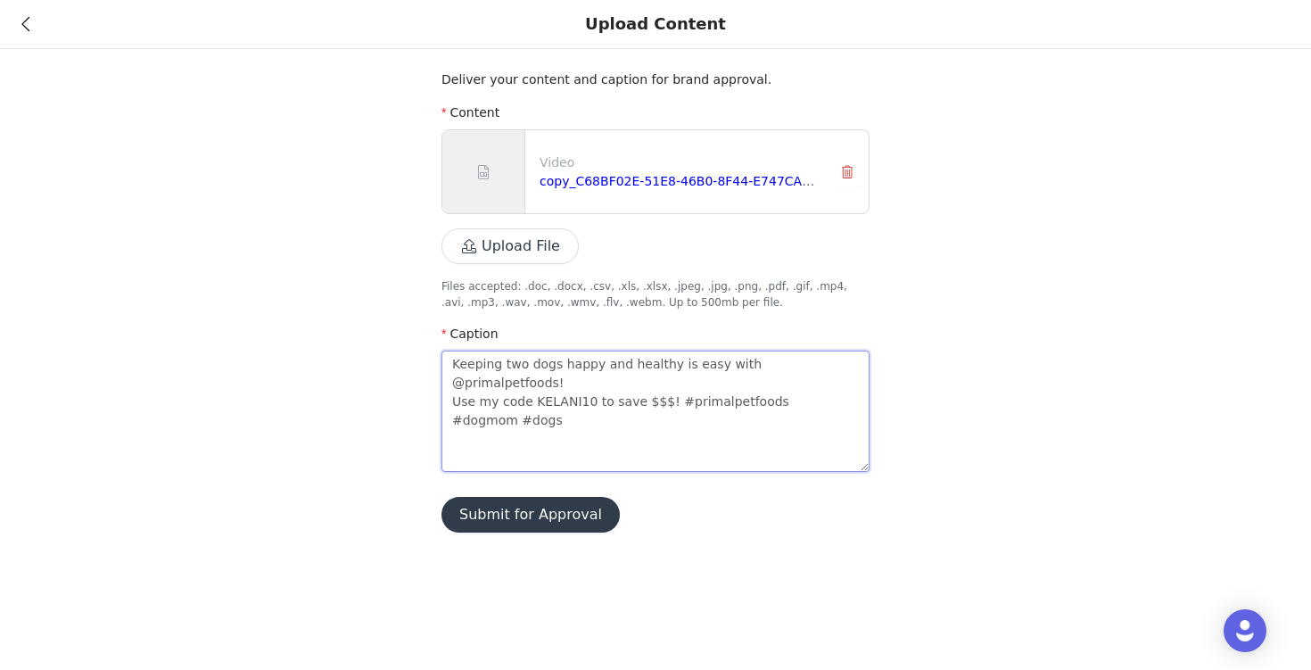
click at [396, 302] on div "Deliver your content and caption for brand approval. Content Video copy_C68BF02…" at bounding box center [655, 277] width 1311 height 554
click at [391, 434] on div "Deliver your content and caption for brand approval. Content Video copy_C68BF02…" at bounding box center [655, 277] width 1311 height 554
click at [497, 525] on button "Submit for Approval" at bounding box center [531, 515] width 178 height 36
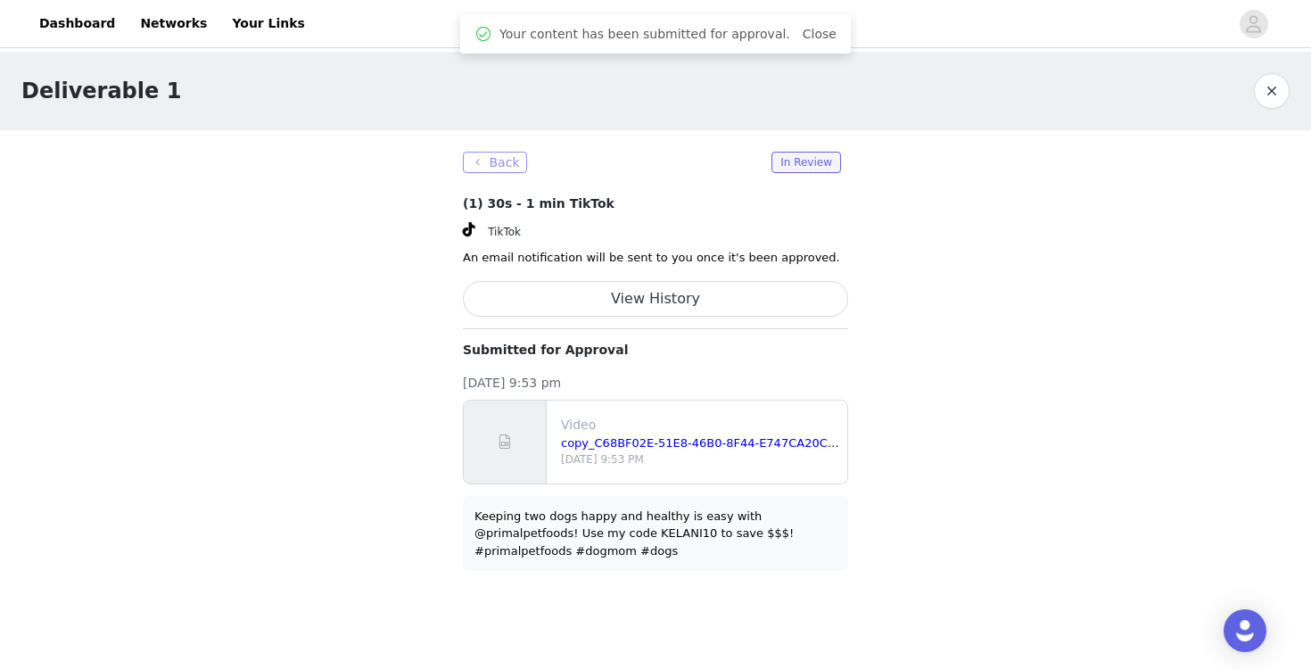
click at [502, 163] on button "Back" at bounding box center [495, 162] width 64 height 21
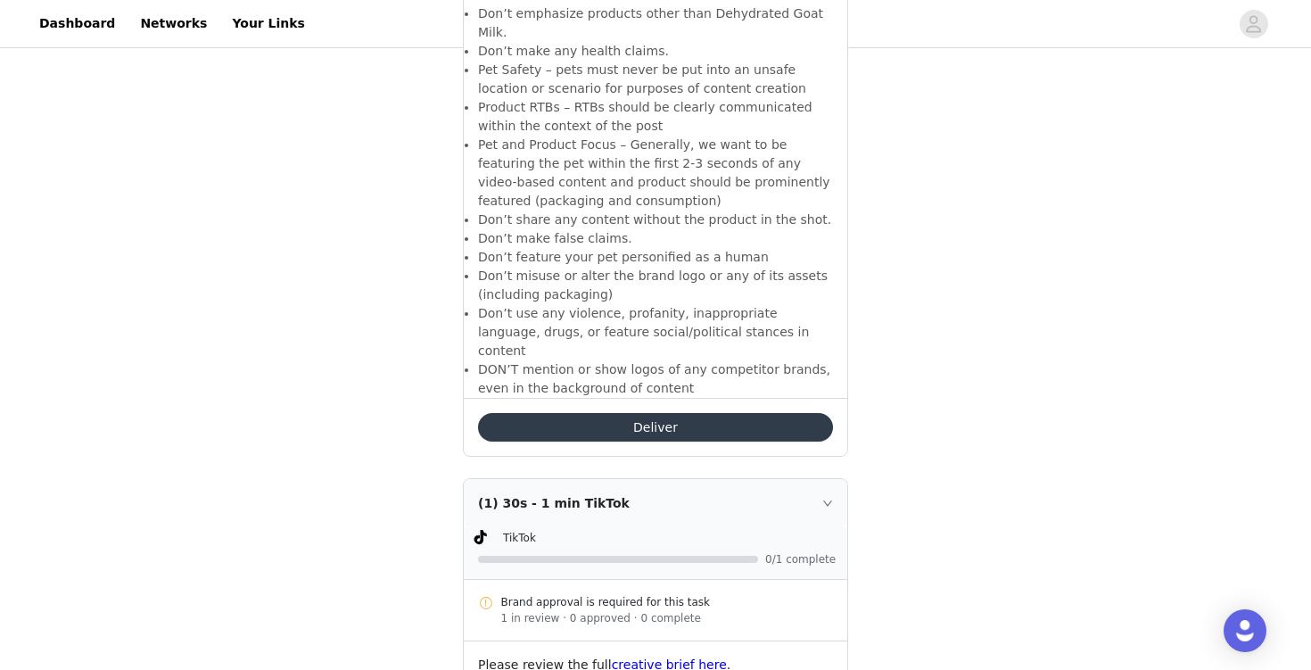
scroll to position [3331, 0]
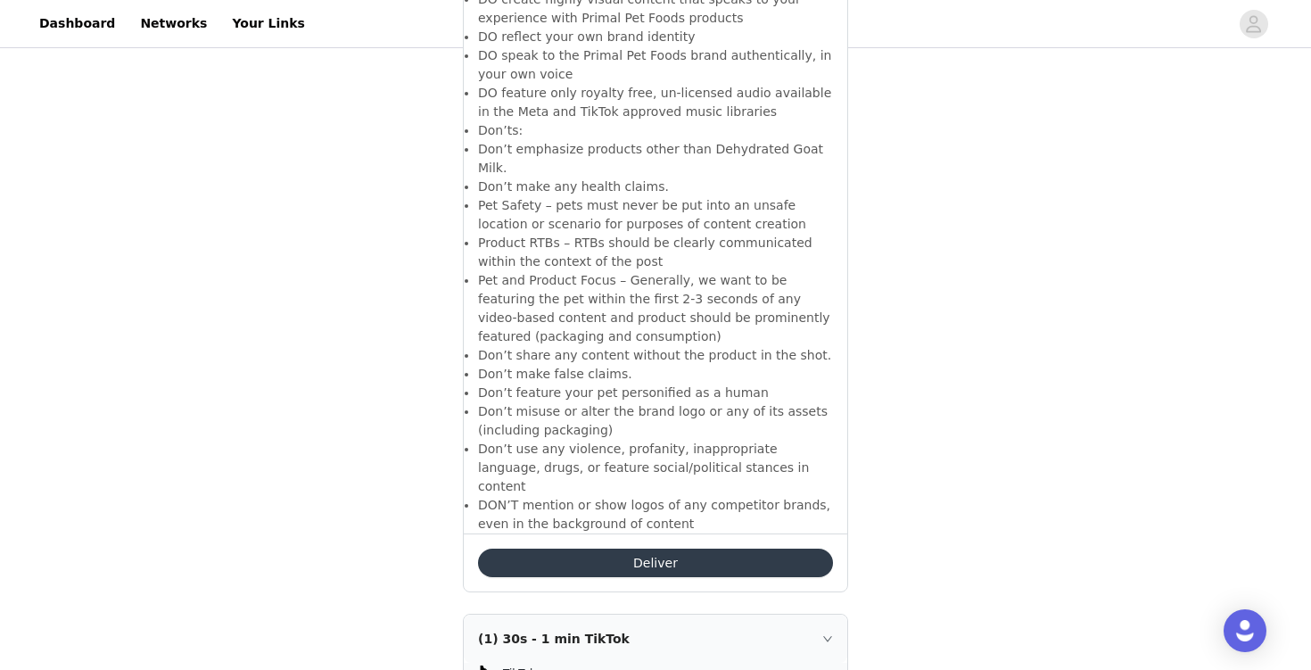
click at [640, 549] on button "Deliver" at bounding box center [655, 563] width 355 height 29
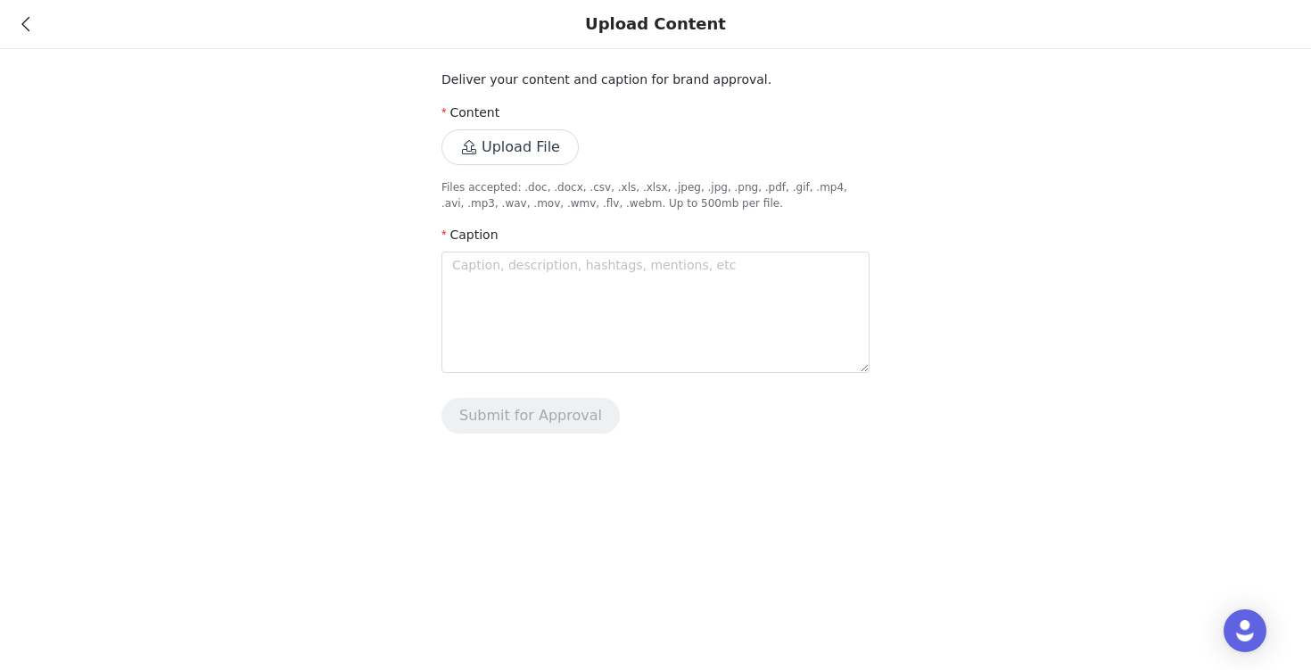
click at [507, 161] on button "Upload File" at bounding box center [510, 147] width 137 height 36
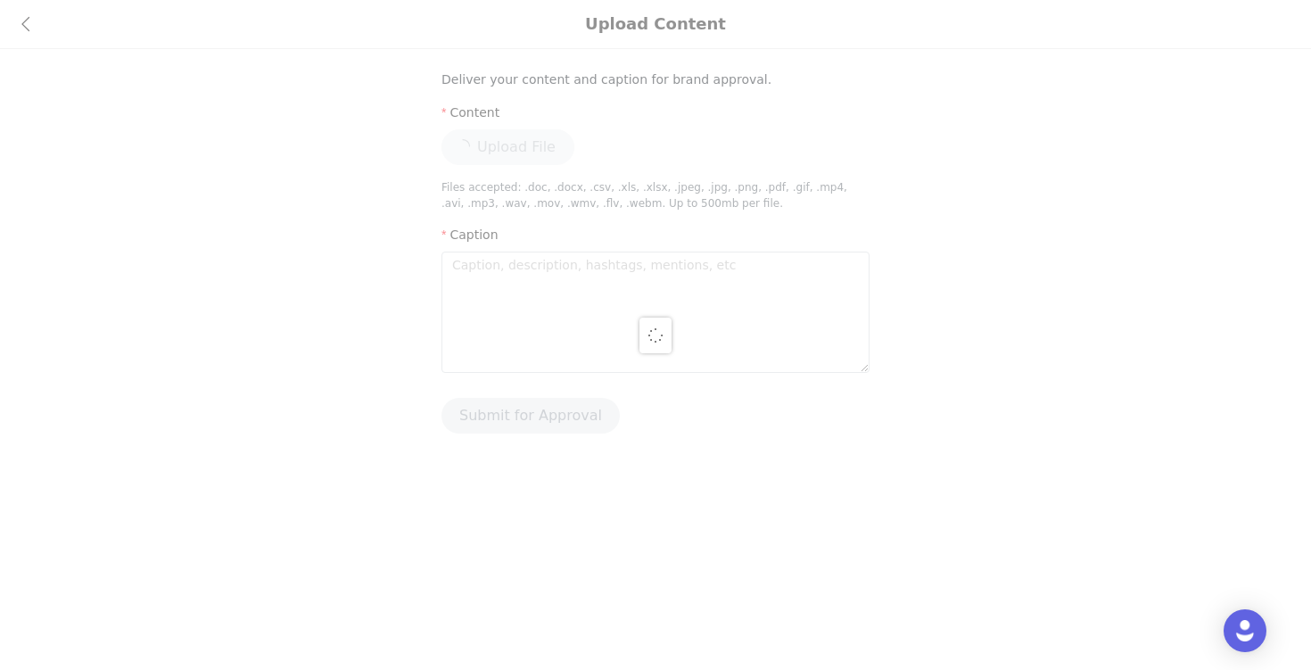
click at [561, 326] on div at bounding box center [655, 335] width 1311 height 670
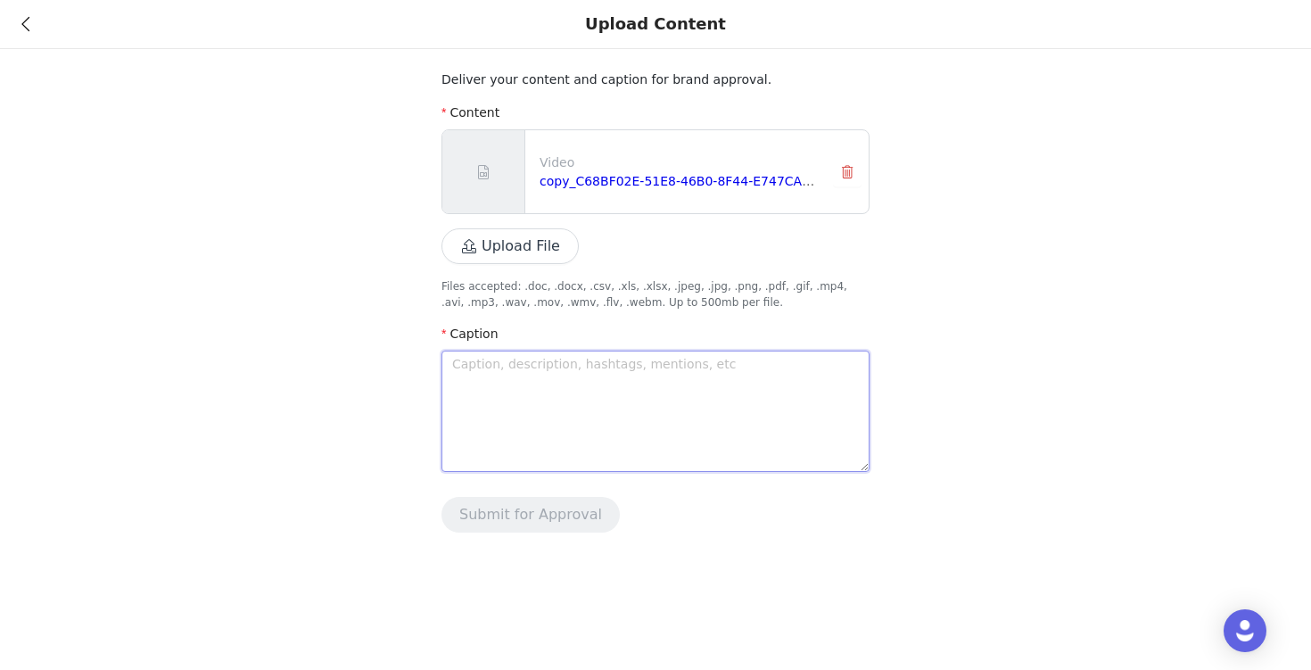
click at [583, 435] on textarea at bounding box center [656, 411] width 428 height 121
paste textarea "Keeping two dogs happy and healthy is easy with @primalpetfoods! Use my code KE…"
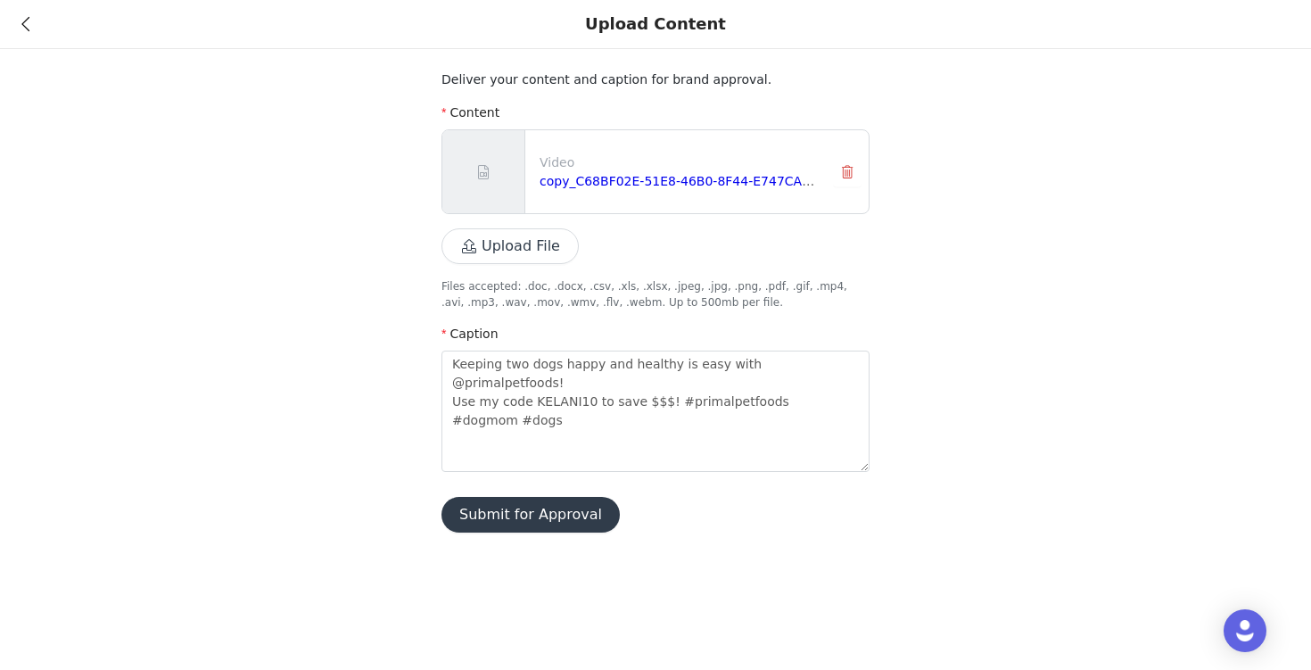
click at [566, 515] on button "Submit for Approval" at bounding box center [531, 515] width 178 height 36
